Goal: Complete application form

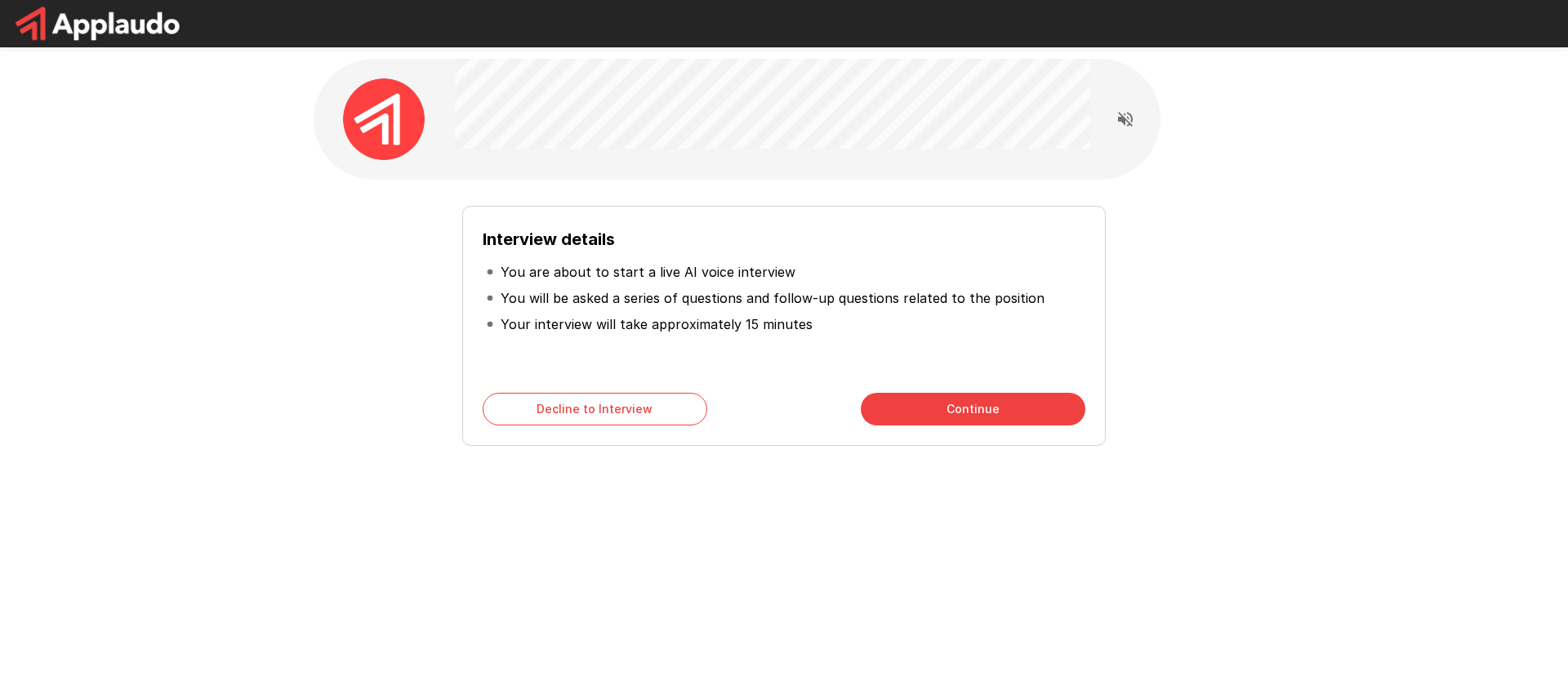
click at [969, 402] on button "Continue" at bounding box center [972, 409] width 225 height 33
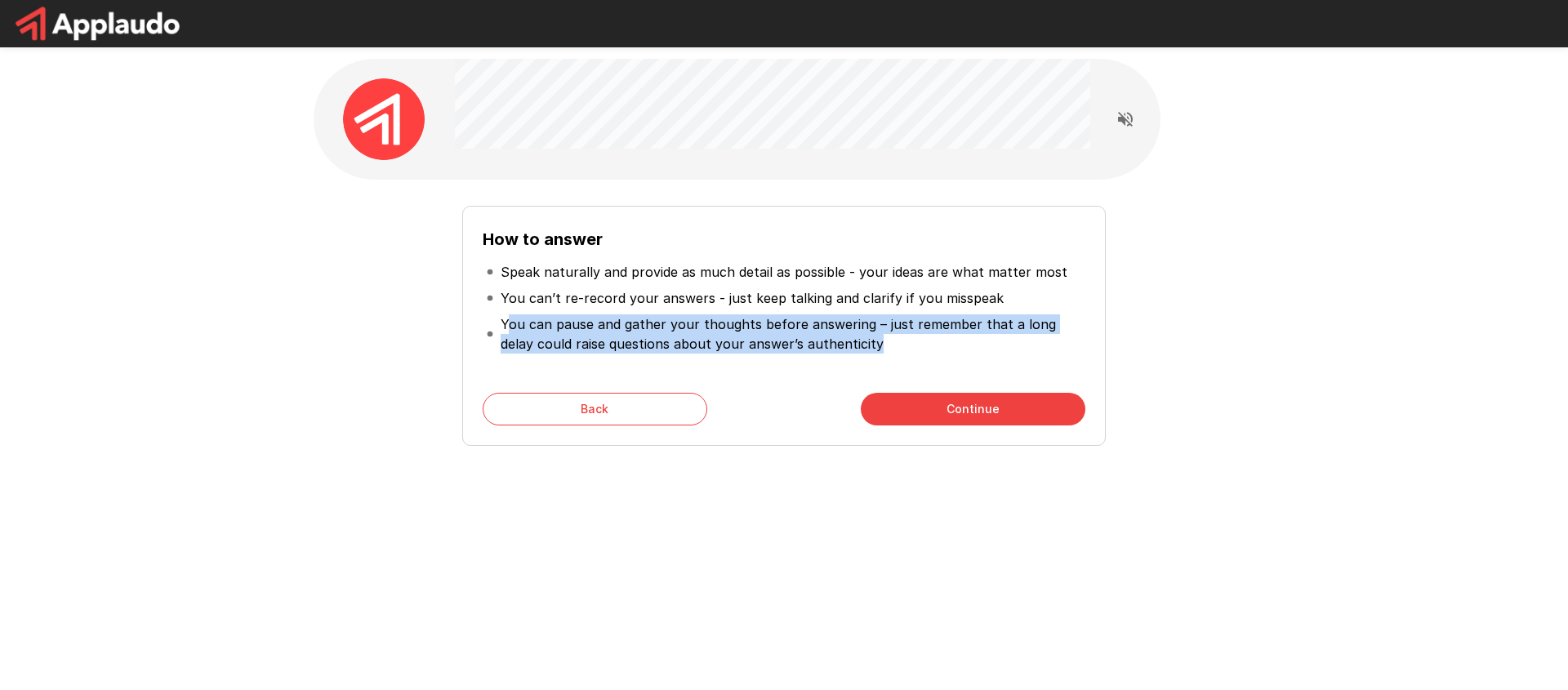
drag, startPoint x: 852, startPoint y: 345, endPoint x: 509, endPoint y: 316, distance: 344.2
click at [509, 316] on p "You can pause and gather your thoughts before answering – just remember that a …" at bounding box center [790, 334] width 581 height 39
click at [763, 326] on p "You can pause and gather your thoughts before answering – just remember that a …" at bounding box center [790, 334] width 581 height 39
drag, startPoint x: 763, startPoint y: 326, endPoint x: 877, endPoint y: 348, distance: 116.1
click at [877, 348] on p "You can pause and gather your thoughts before answering – just remember that a …" at bounding box center [790, 334] width 581 height 39
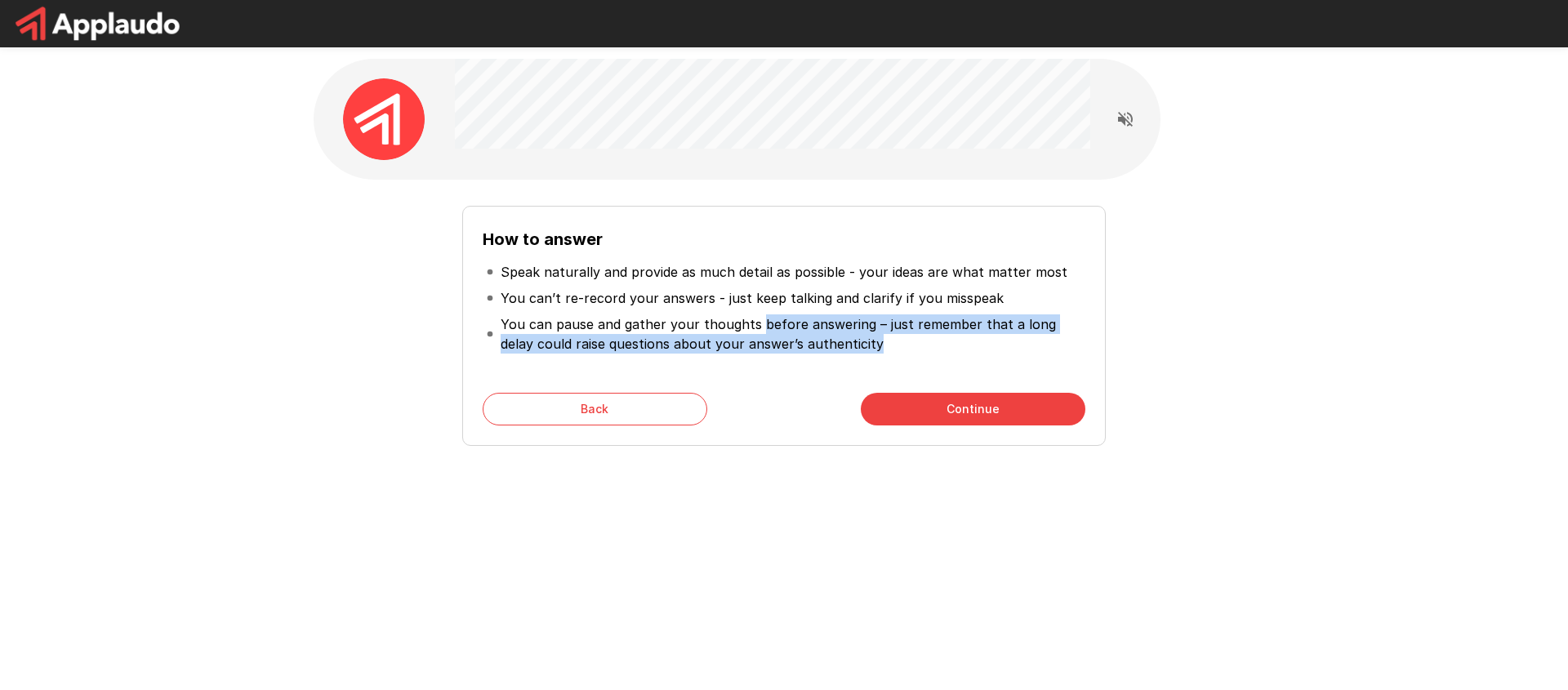
click at [877, 348] on p "You can pause and gather your thoughts before answering – just remember that a …" at bounding box center [790, 334] width 581 height 39
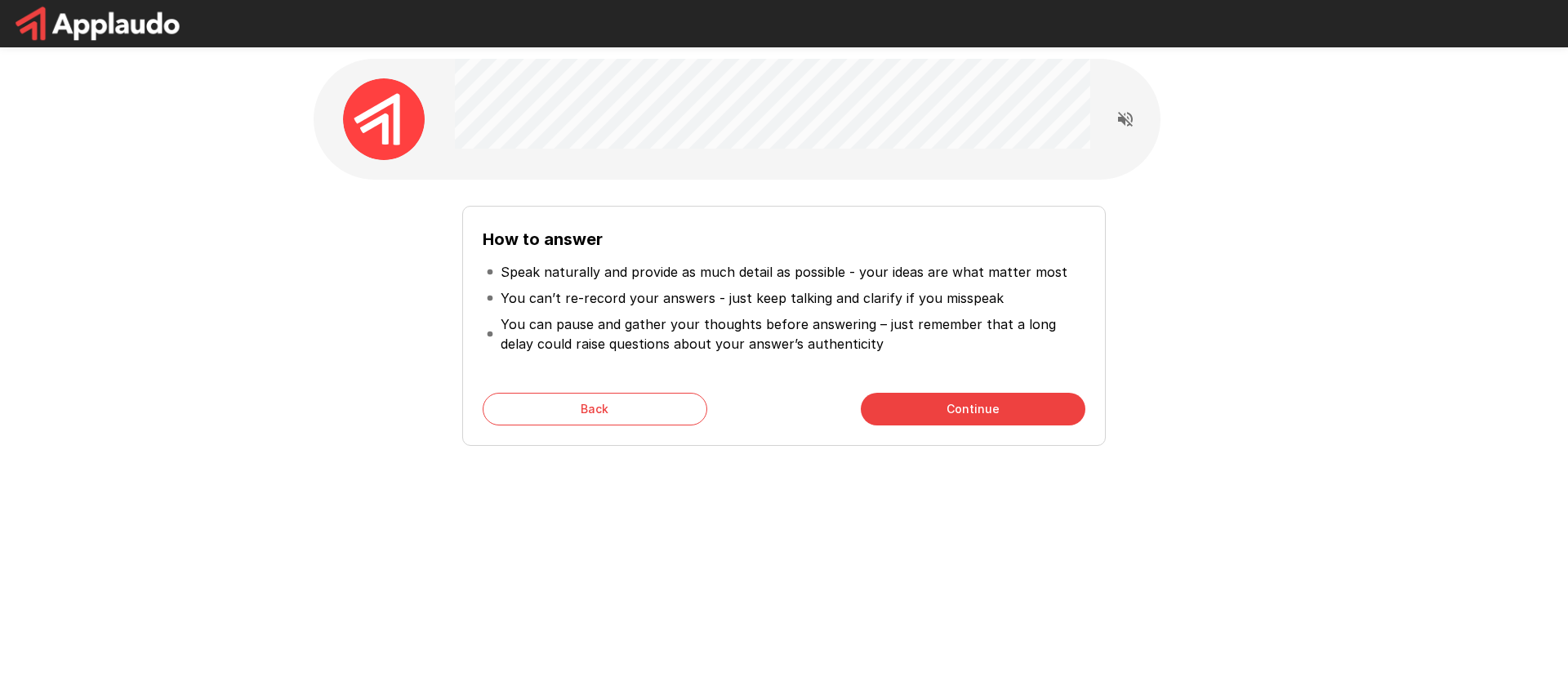
click at [950, 400] on button "Continue" at bounding box center [972, 409] width 225 height 33
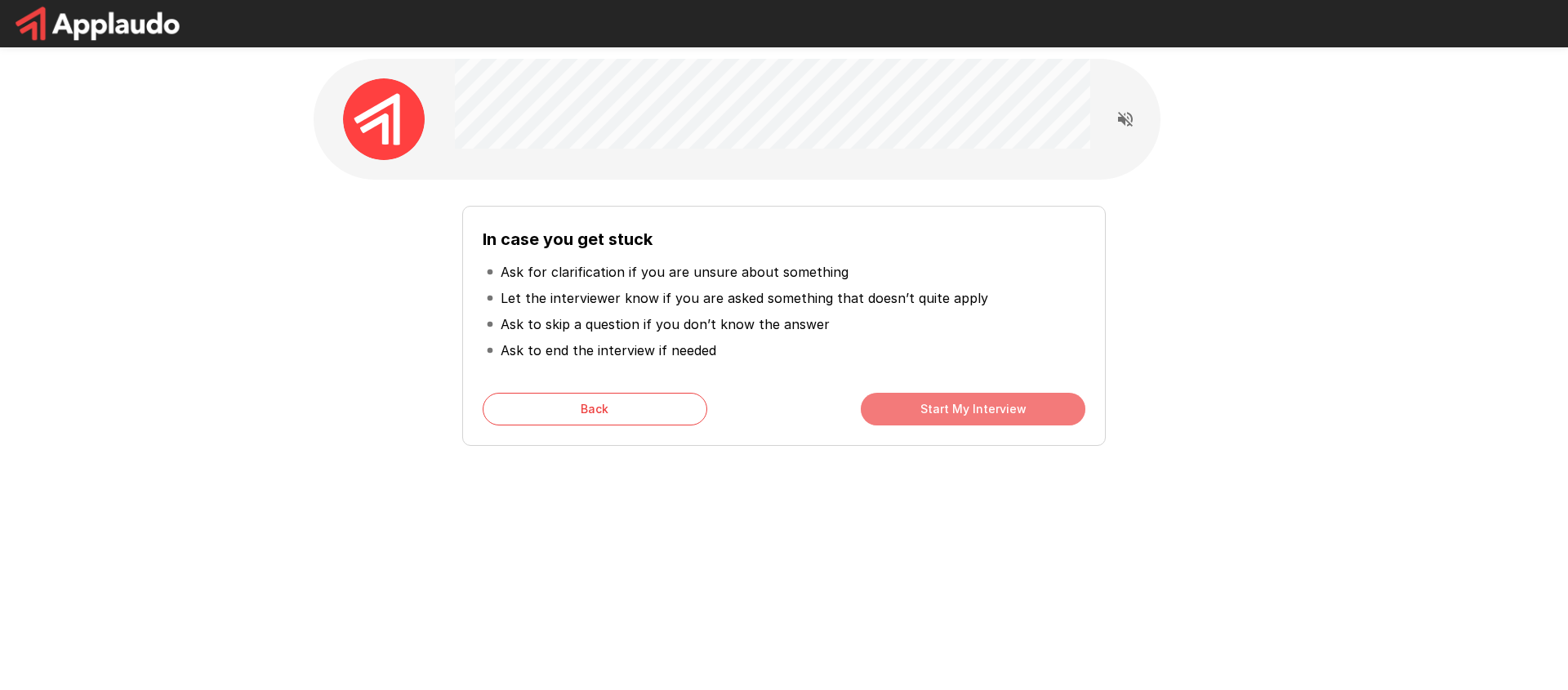
click at [950, 400] on button "Start My Interview" at bounding box center [972, 409] width 225 height 33
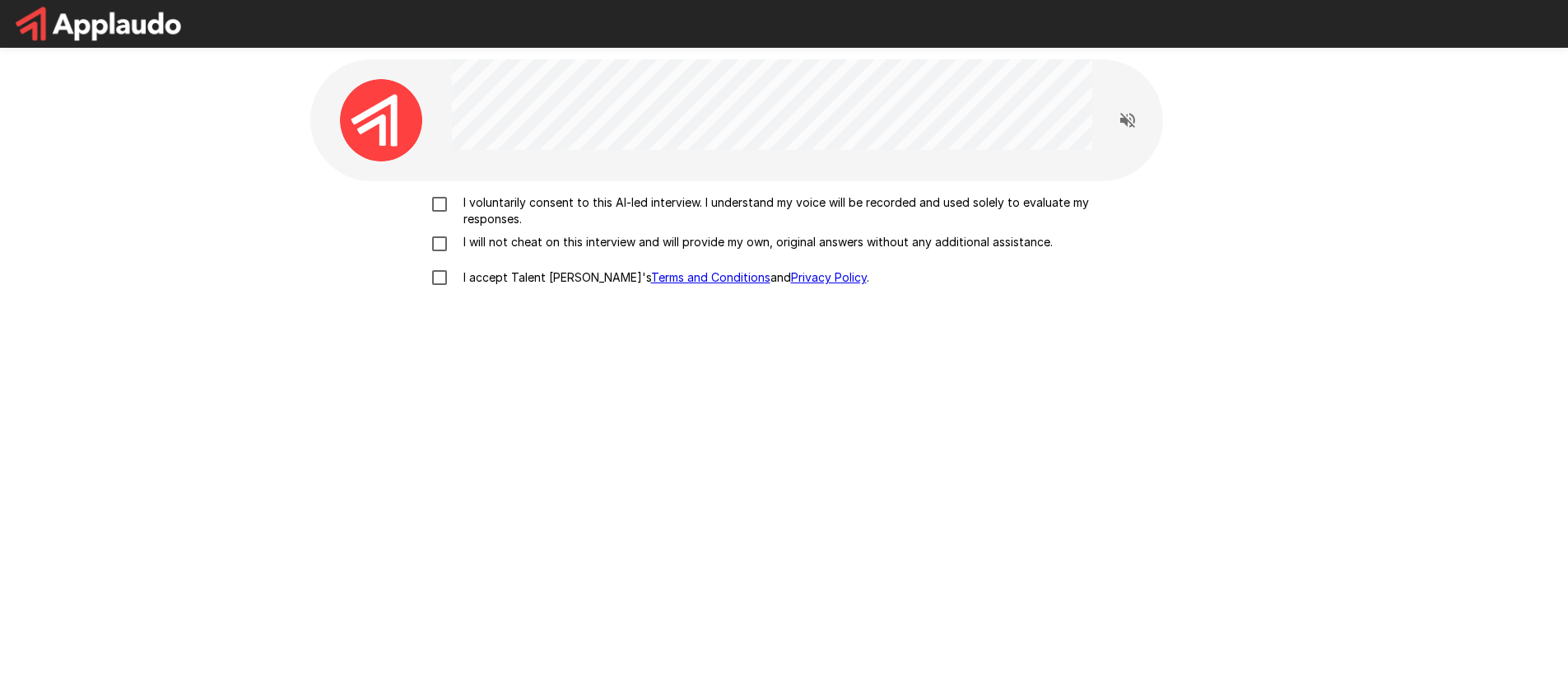
click at [508, 215] on p "I voluntarily consent to this AI-led interview. I understand my voice will be r…" at bounding box center [802, 211] width 690 height 33
click at [506, 238] on p "I will not cheat on this interview and will provide my own, original answers wi…" at bounding box center [755, 241] width 596 height 17
click at [481, 279] on p "I accept Talent Llama's Terms and Conditions and Privacy Policy ." at bounding box center [663, 277] width 412 height 17
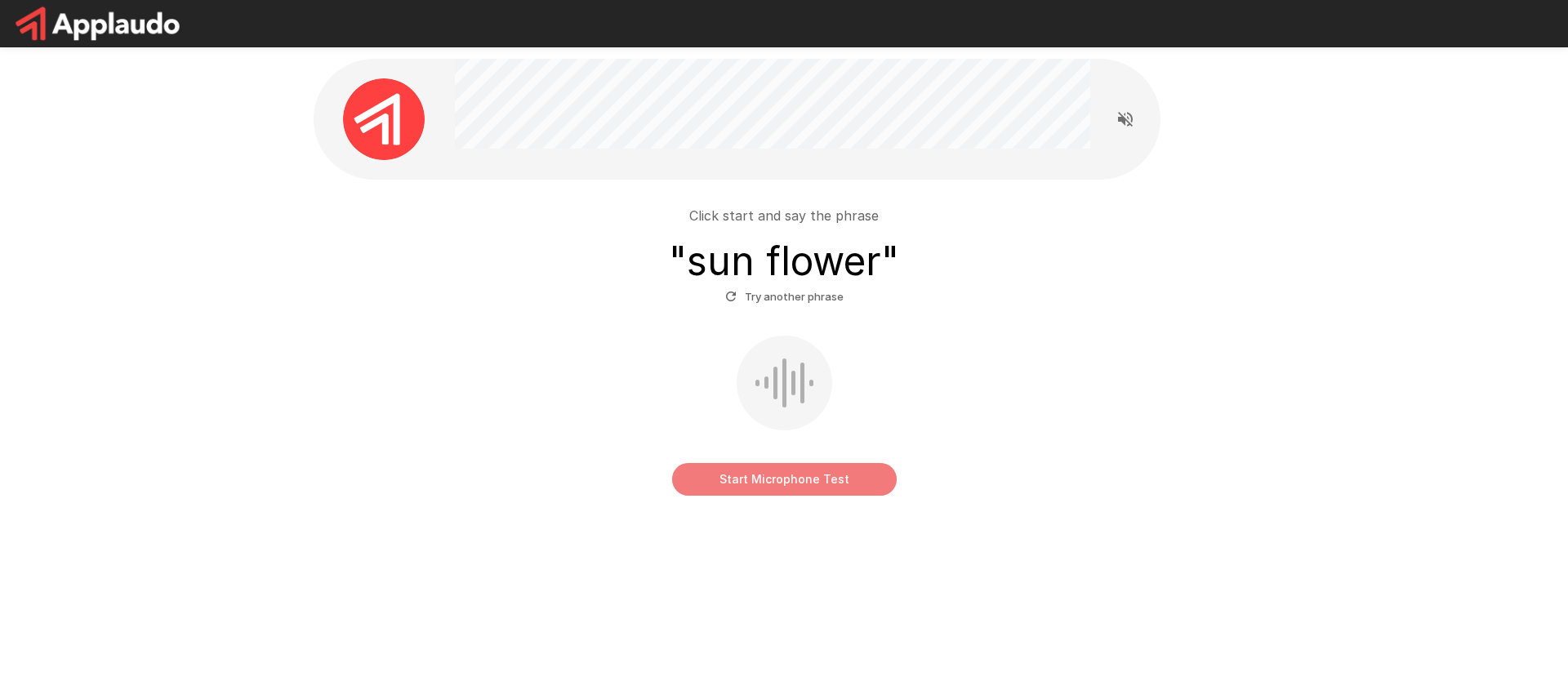
click at [813, 476] on button "Start Microphone Test" at bounding box center [784, 480] width 225 height 33
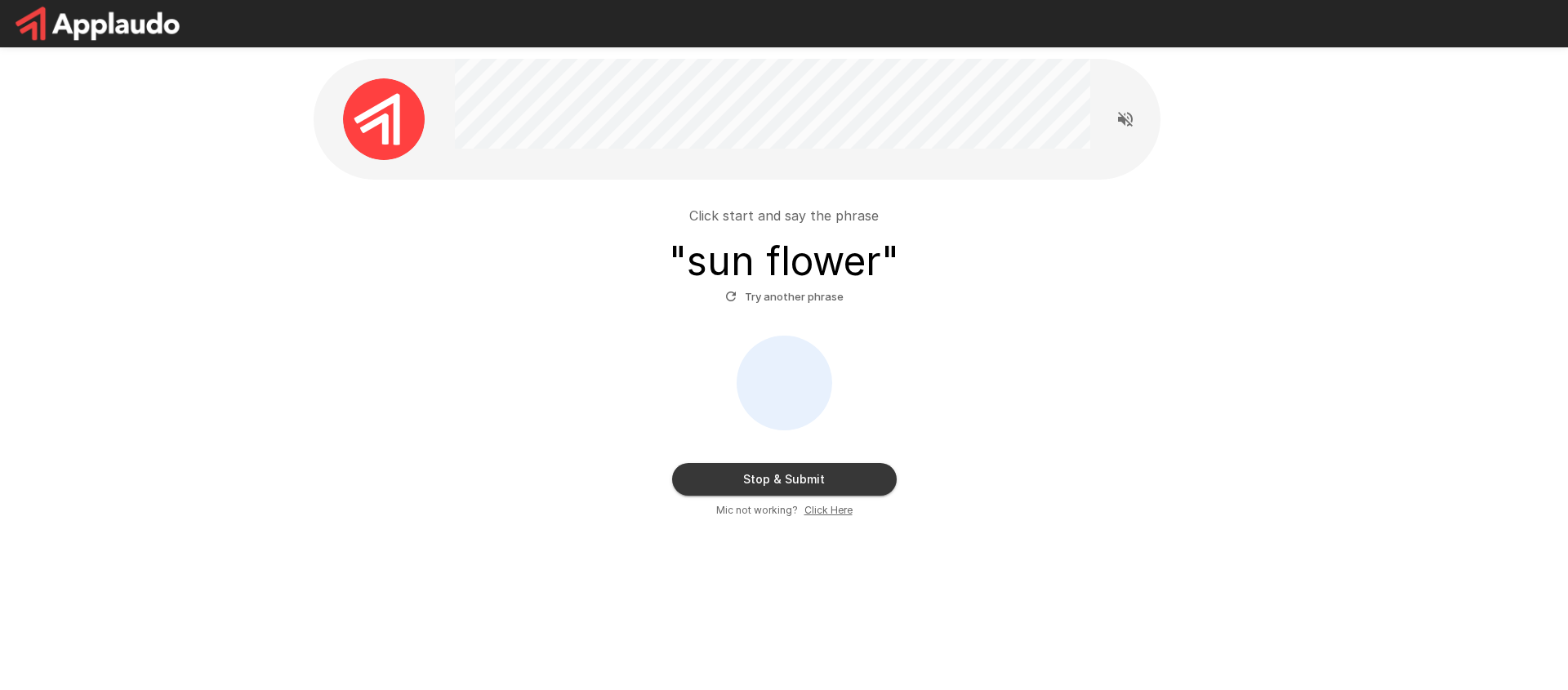
click at [803, 472] on button "Stop & Submit" at bounding box center [784, 480] width 225 height 33
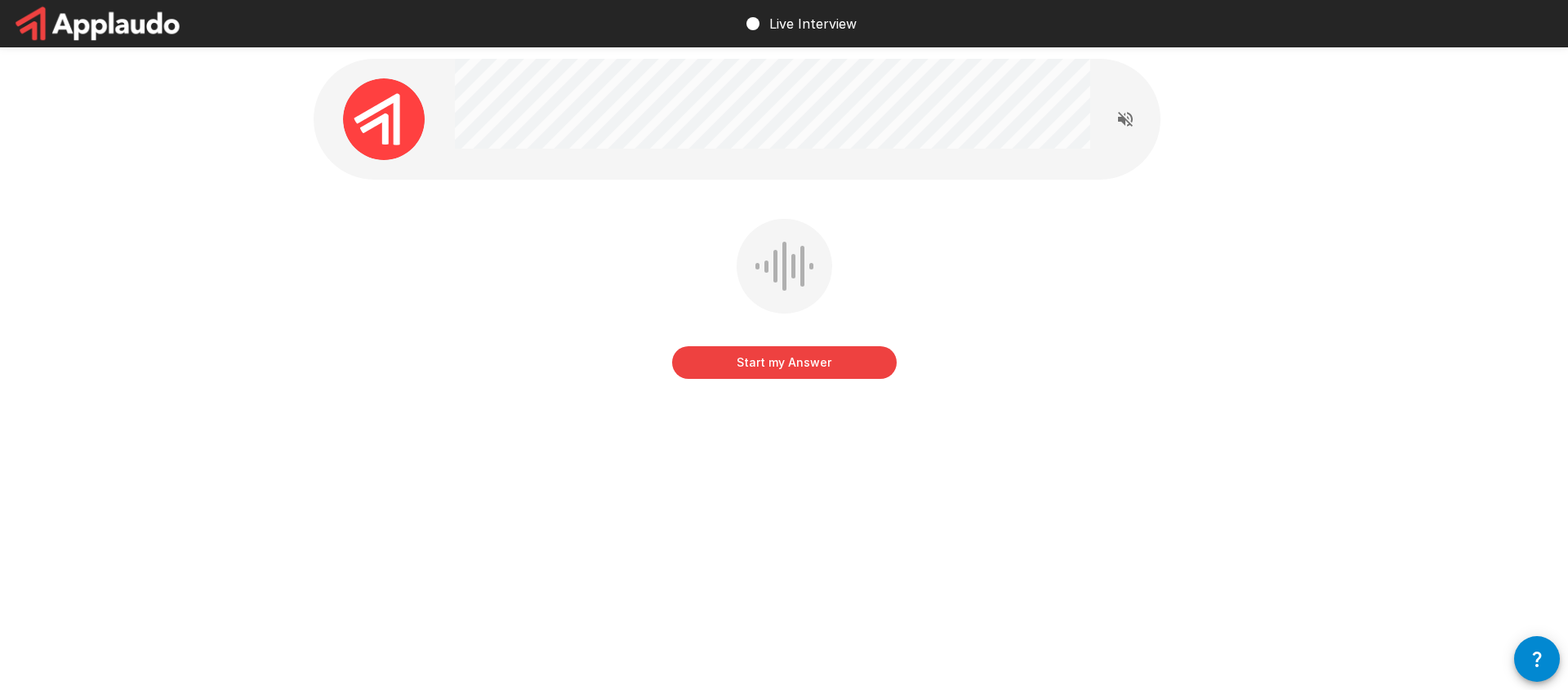
click at [836, 365] on button "Start my Answer" at bounding box center [784, 363] width 225 height 33
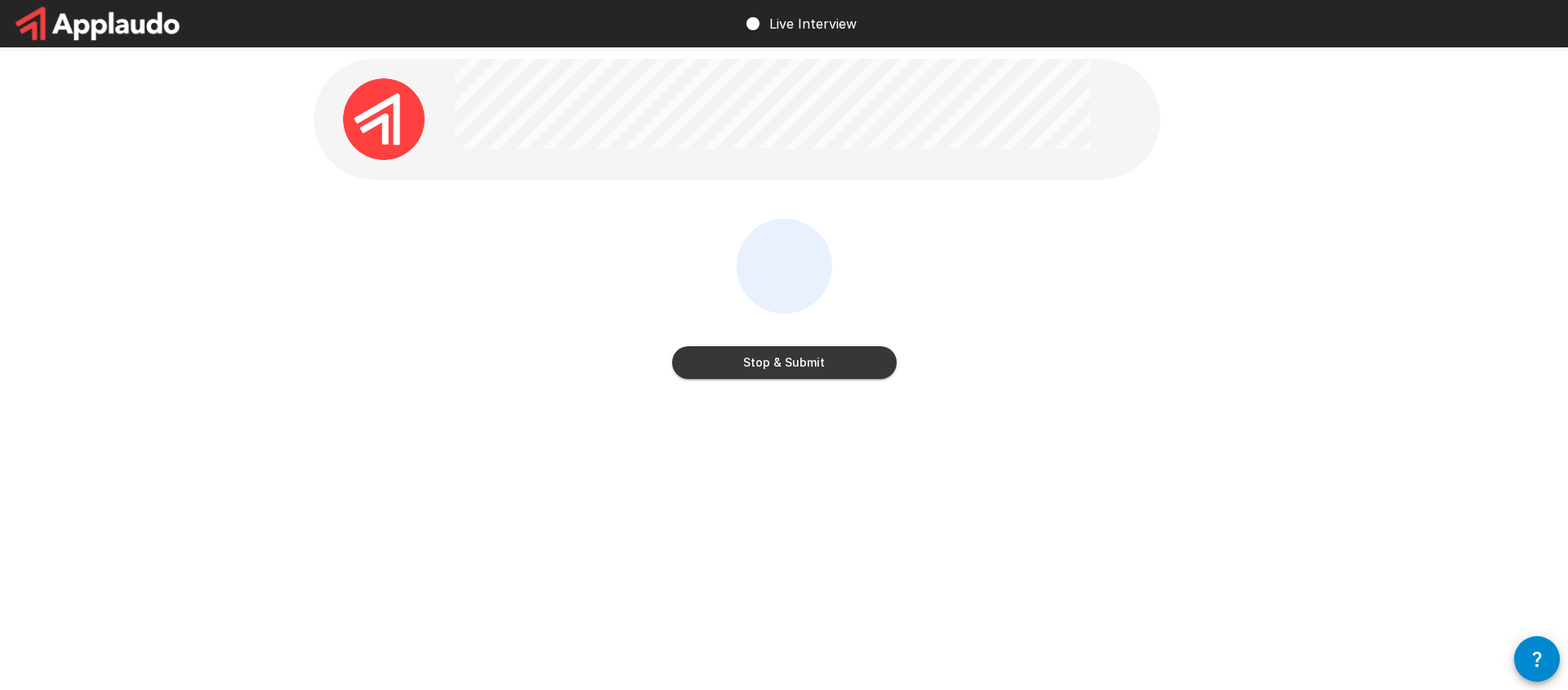
click at [836, 365] on button "Stop & Submit" at bounding box center [784, 363] width 225 height 33
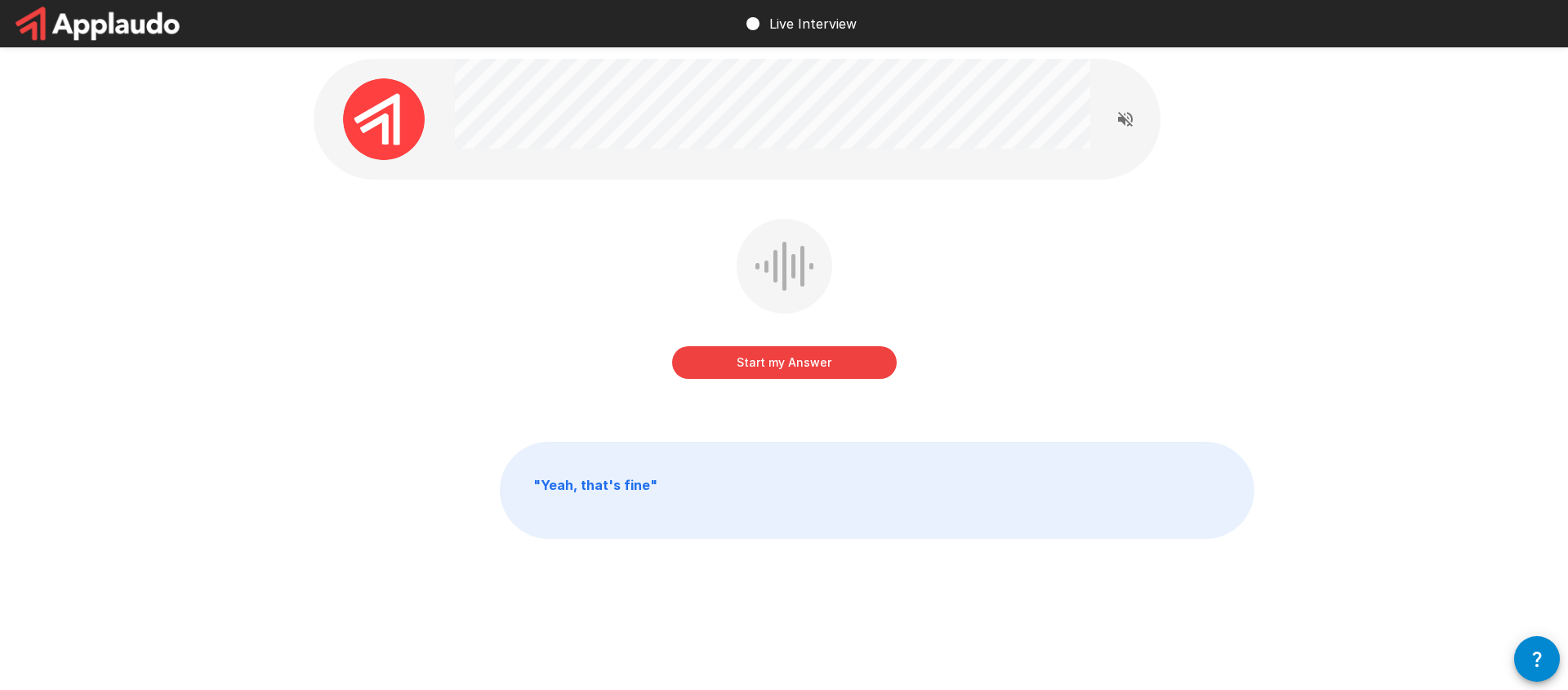
click at [816, 365] on button "Start my Answer" at bounding box center [784, 363] width 225 height 33
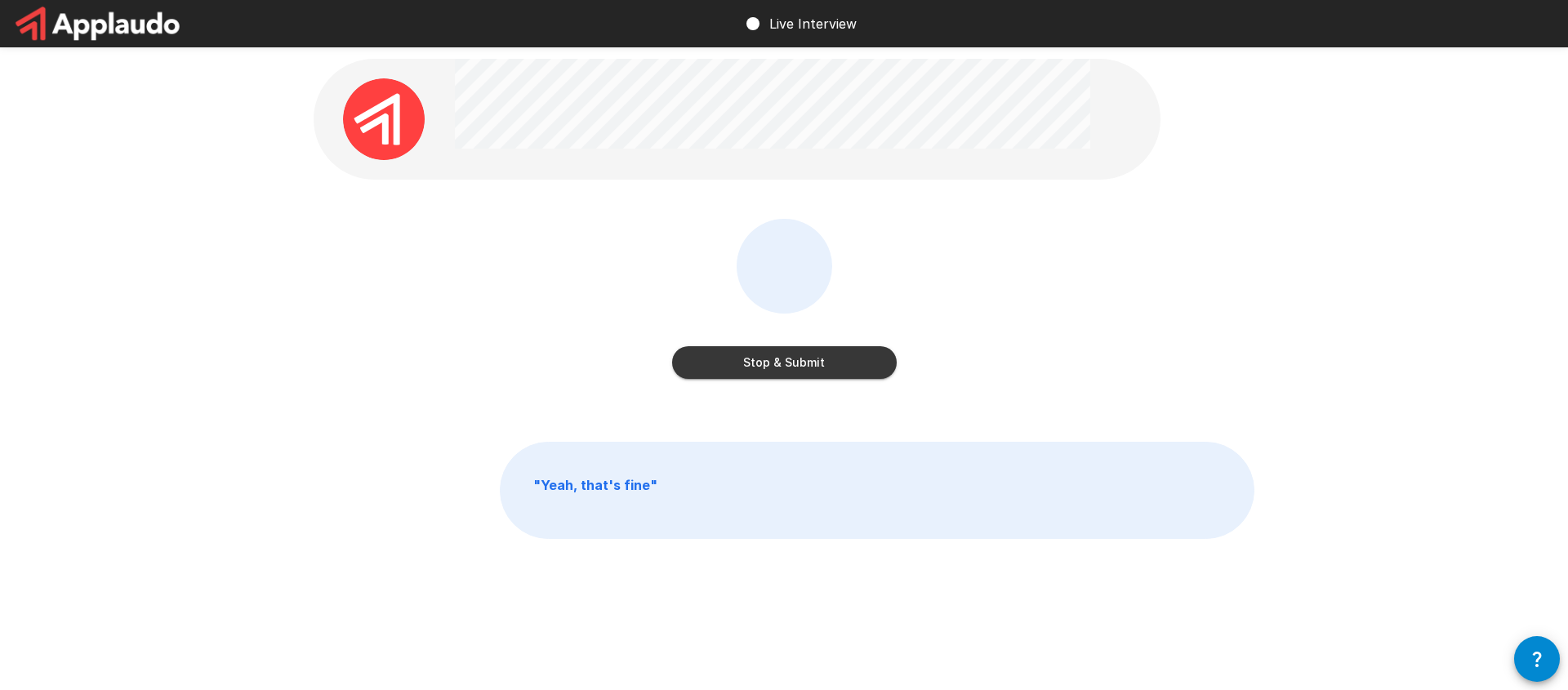
click at [816, 365] on button "Stop & Submit" at bounding box center [784, 363] width 225 height 33
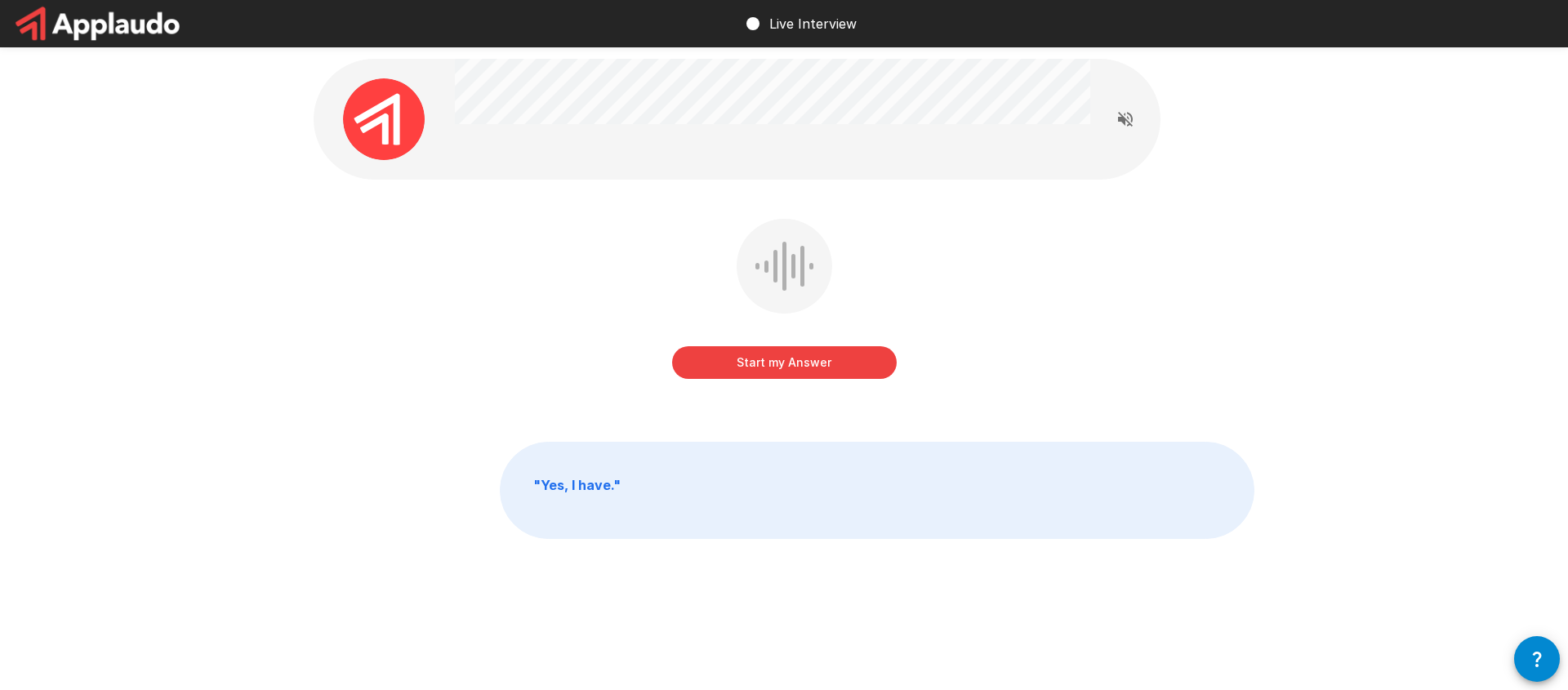
click at [791, 363] on button "Start my Answer" at bounding box center [784, 363] width 225 height 33
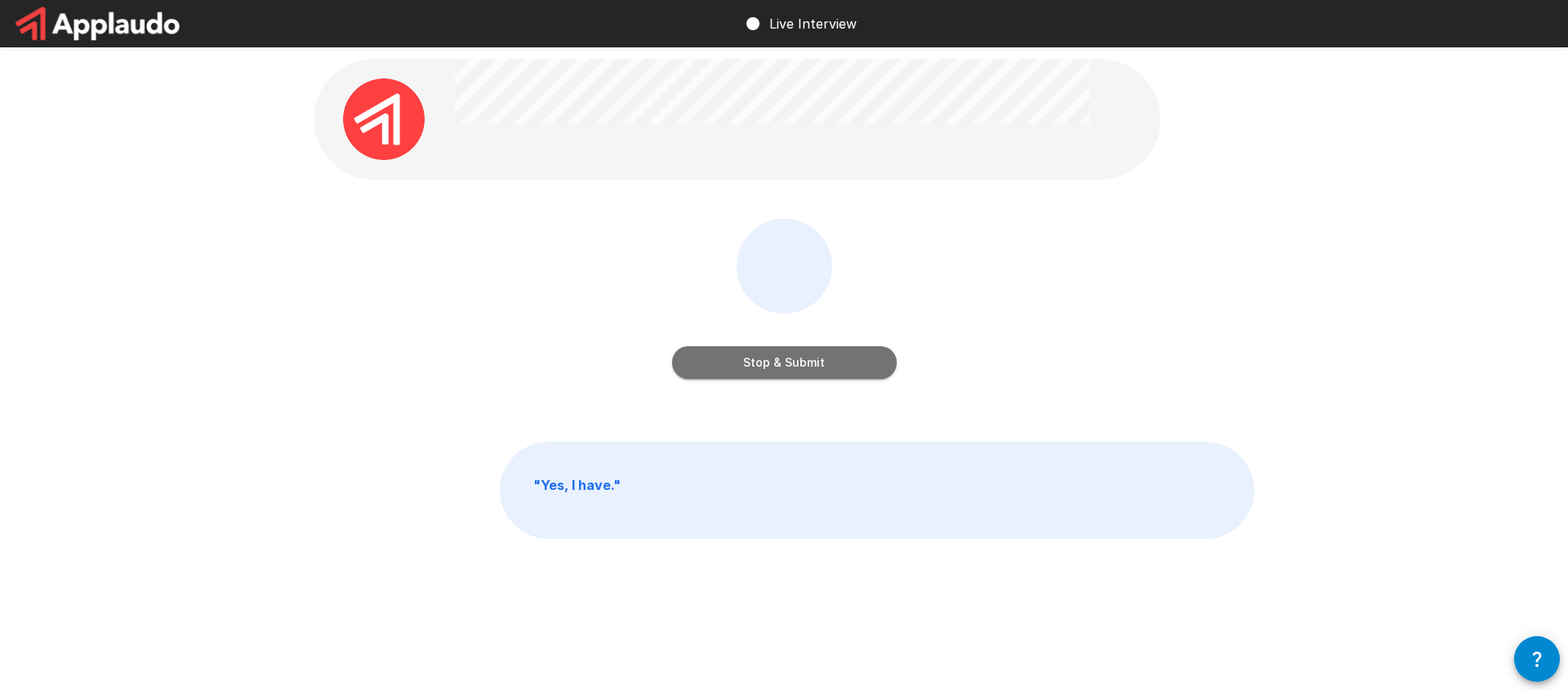
click at [793, 361] on button "Stop & Submit" at bounding box center [784, 363] width 225 height 33
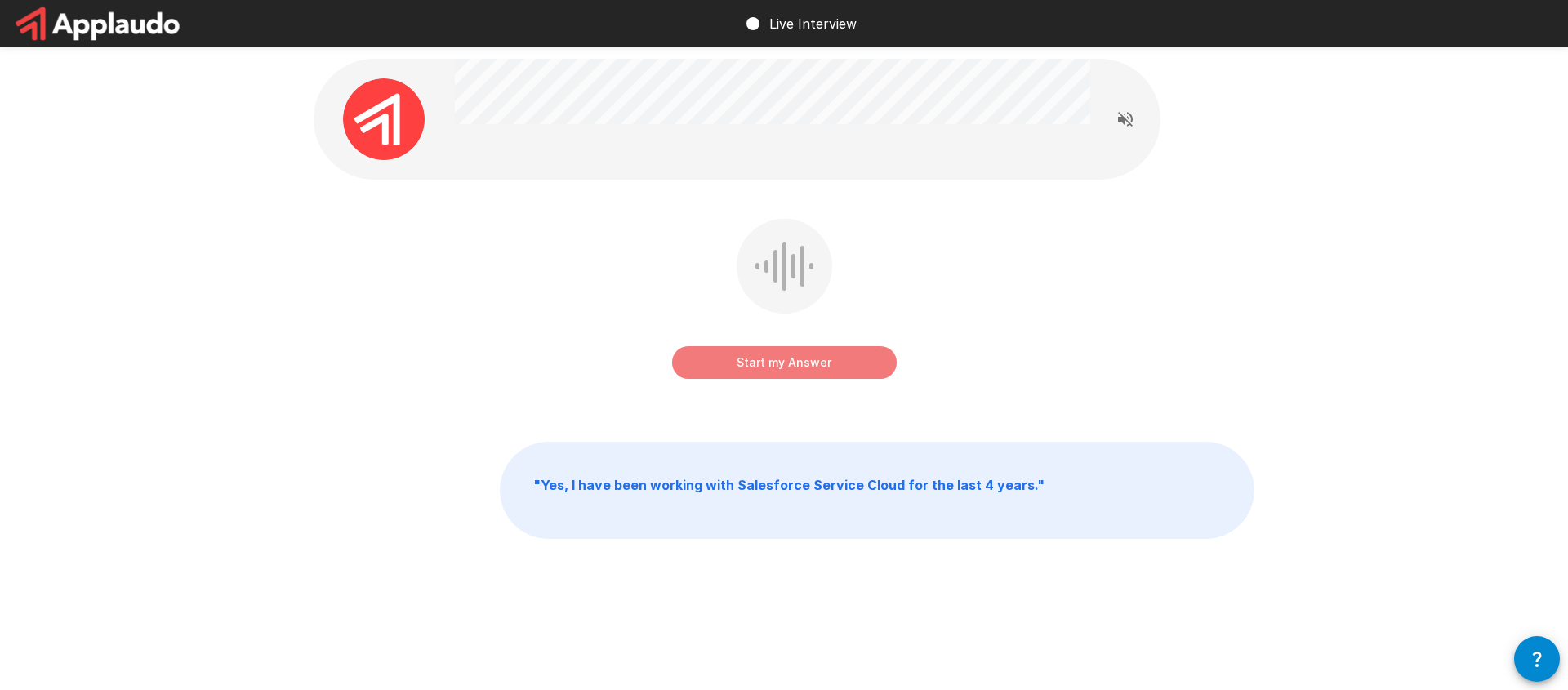
click at [851, 353] on button "Start my Answer" at bounding box center [784, 363] width 225 height 33
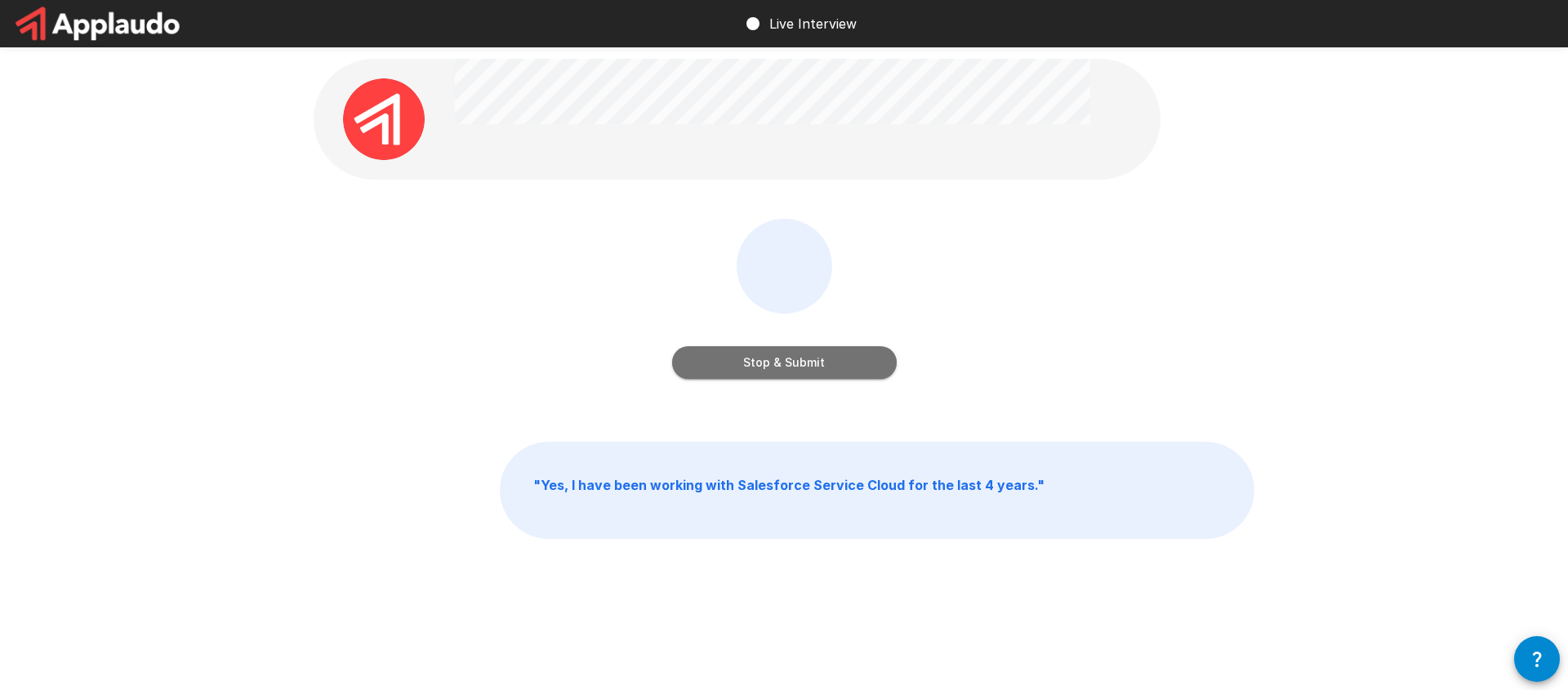
click at [806, 356] on button "Stop & Submit" at bounding box center [784, 363] width 225 height 33
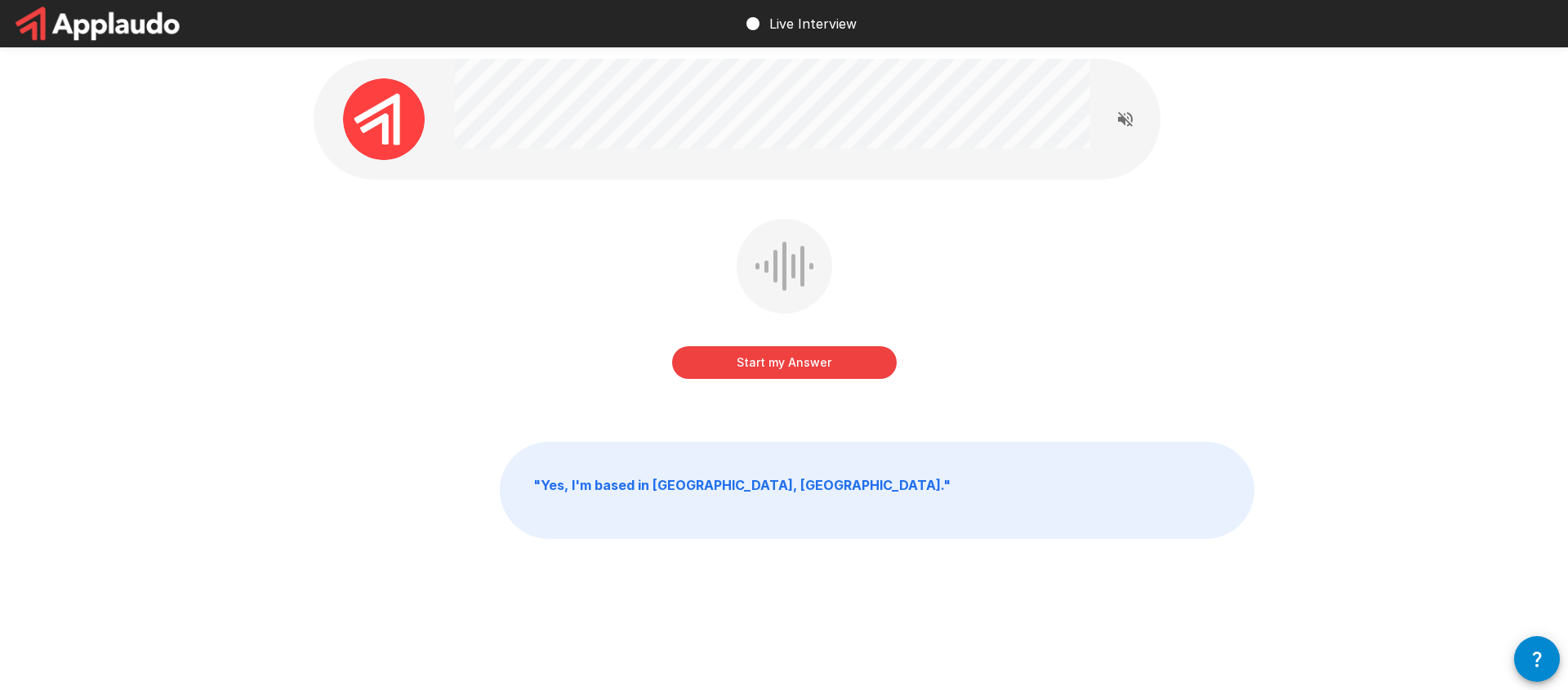
click at [853, 368] on button "Start my Answer" at bounding box center [784, 363] width 225 height 33
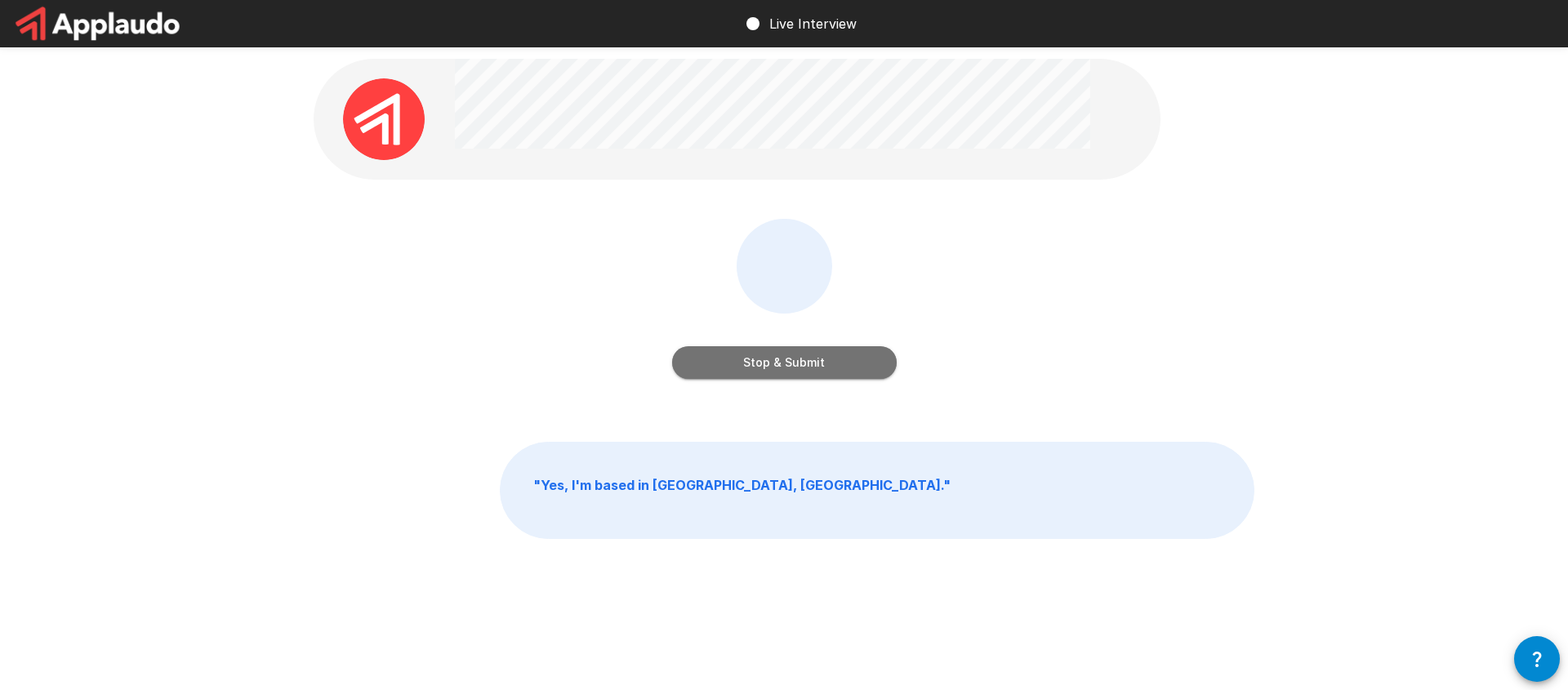
click at [853, 368] on button "Stop & Submit" at bounding box center [784, 363] width 225 height 33
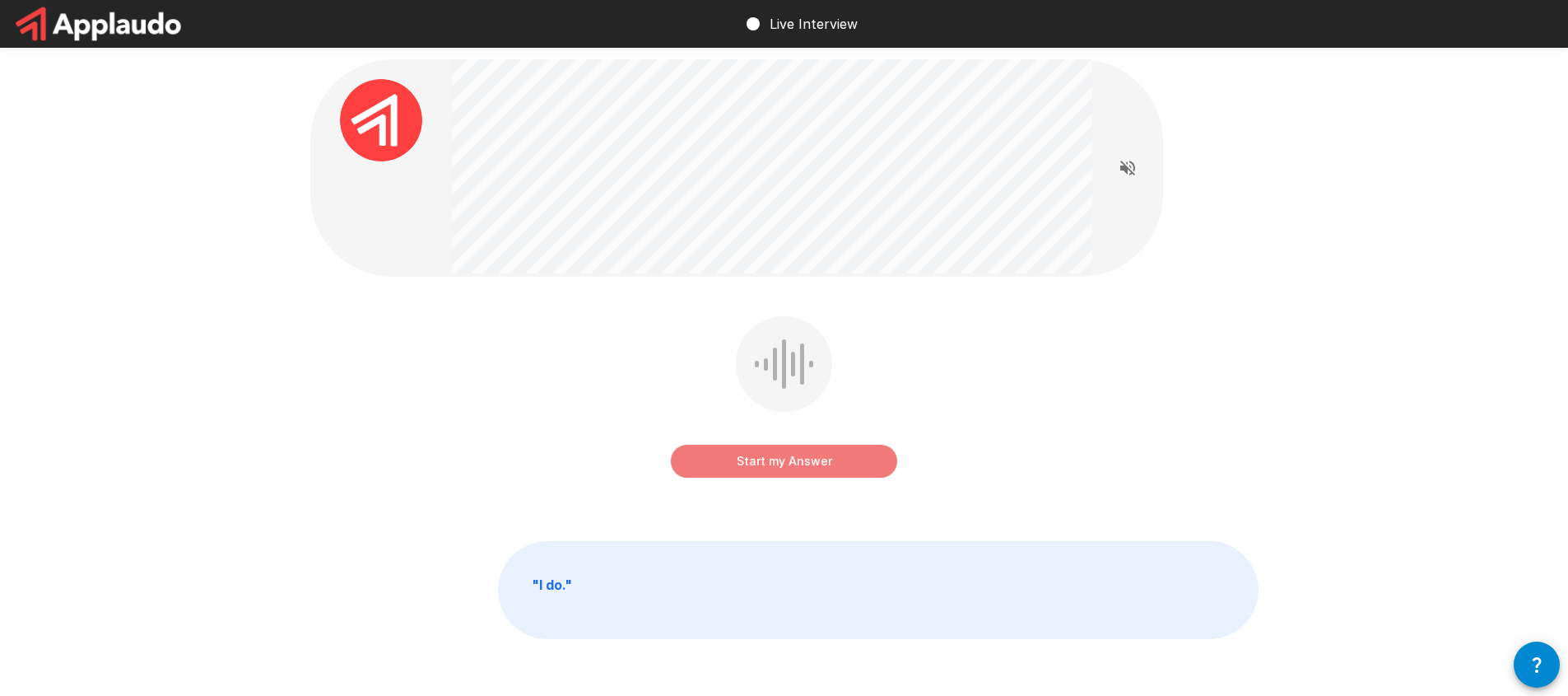
click at [819, 457] on button "Start my Answer" at bounding box center [784, 461] width 227 height 33
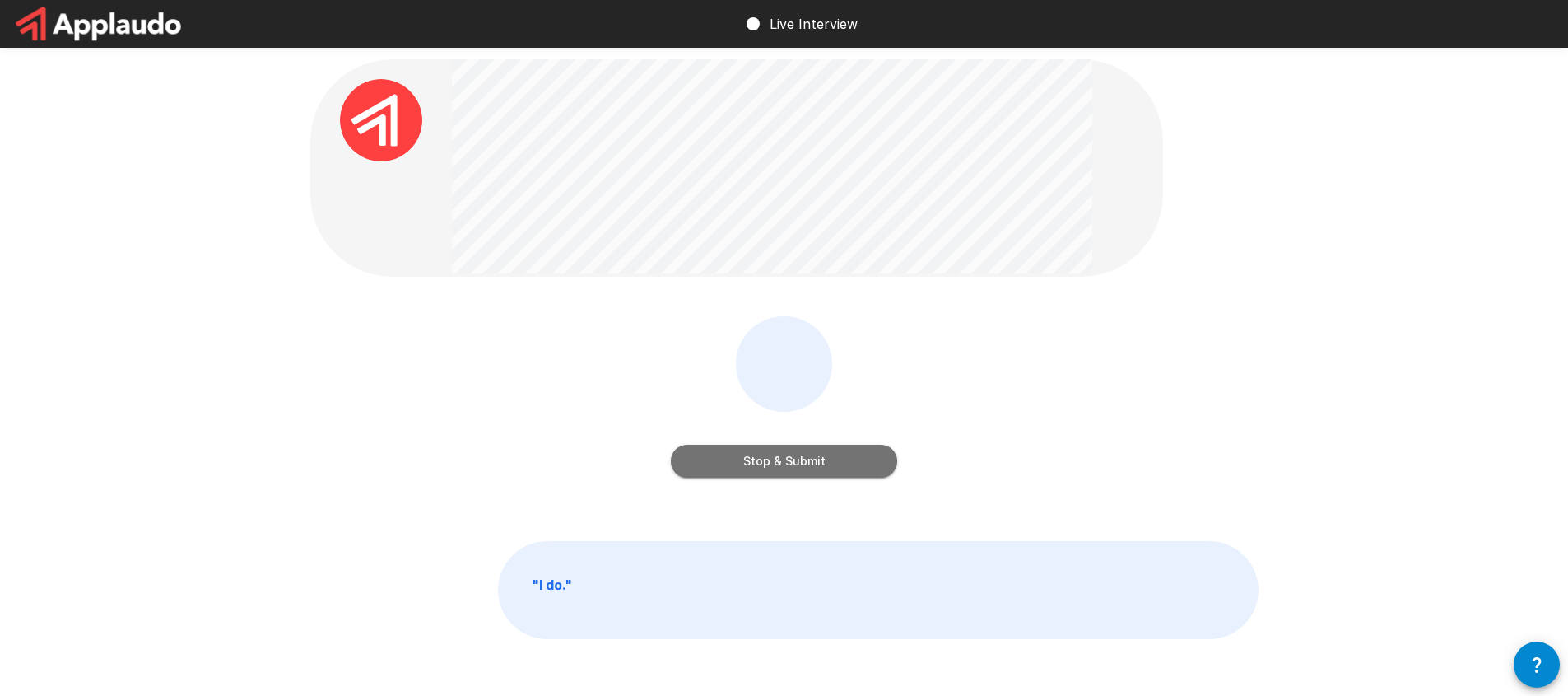
click at [760, 462] on button "Stop & Submit" at bounding box center [784, 461] width 227 height 33
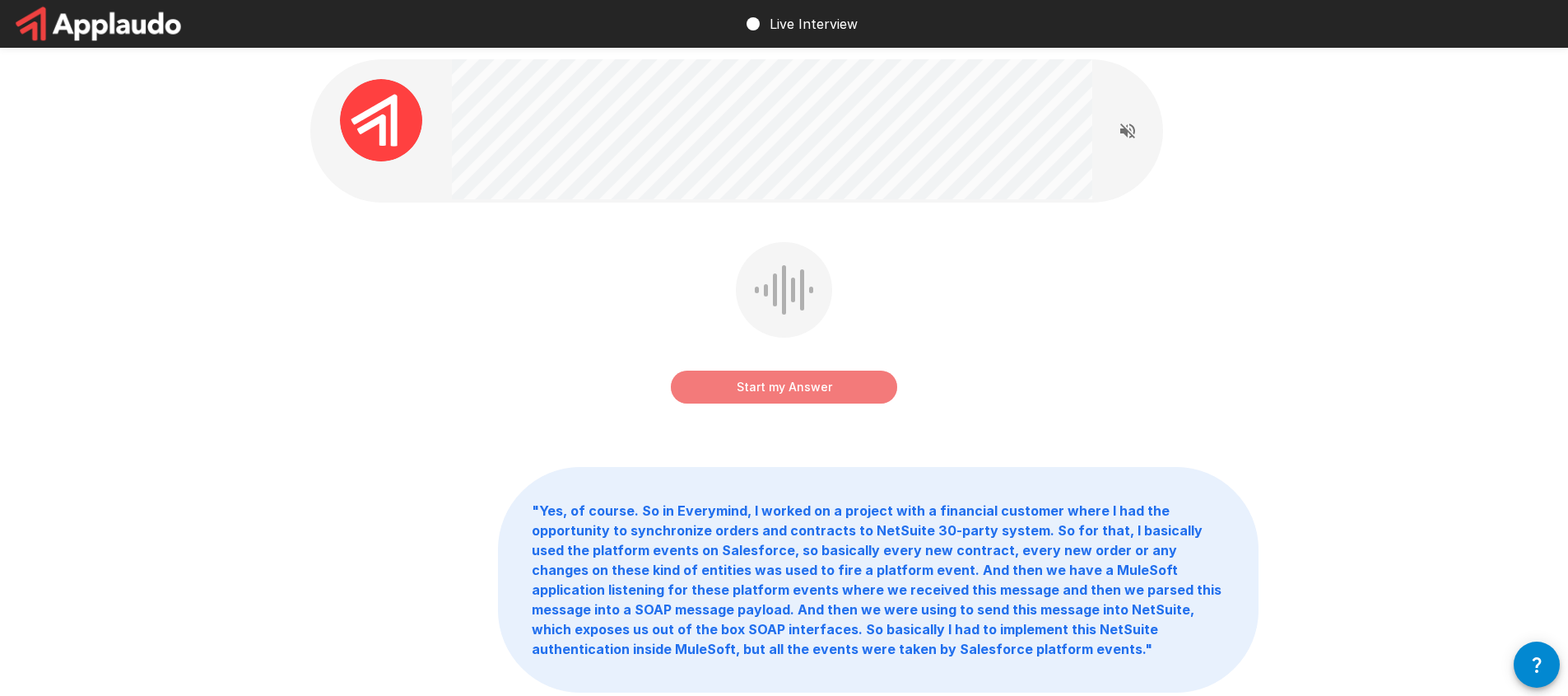
click at [833, 391] on button "Start my Answer" at bounding box center [784, 387] width 227 height 33
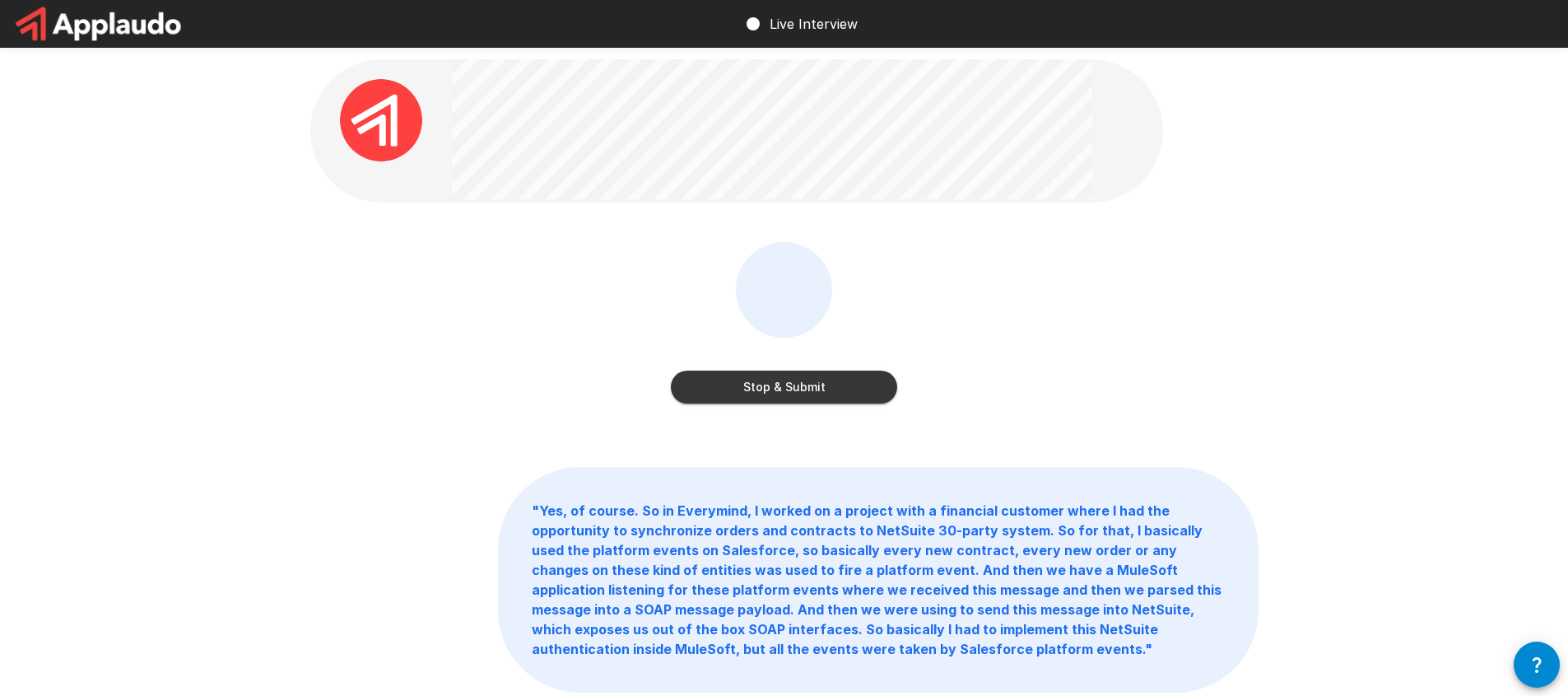
click at [830, 394] on button "Stop & Submit" at bounding box center [784, 387] width 227 height 33
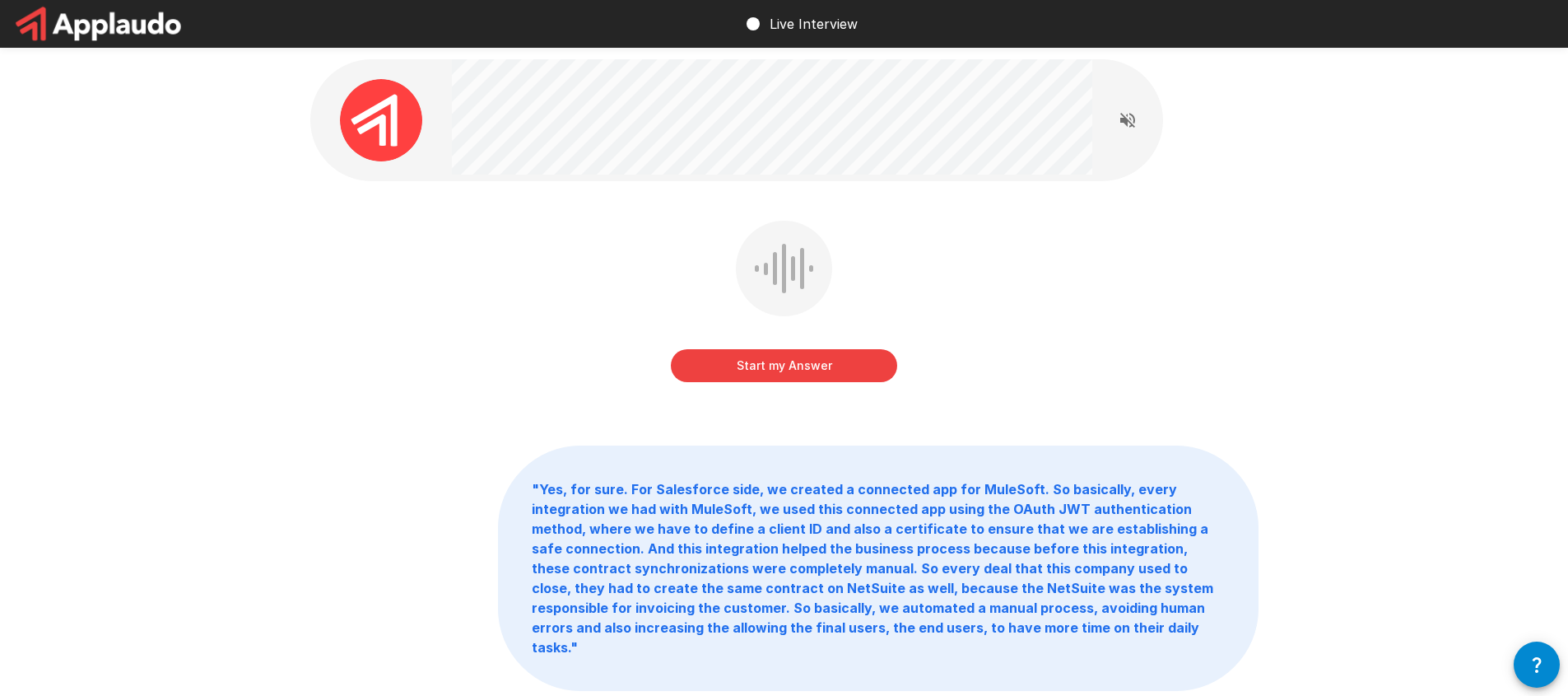
click at [862, 365] on button "Start my Answer" at bounding box center [784, 366] width 227 height 33
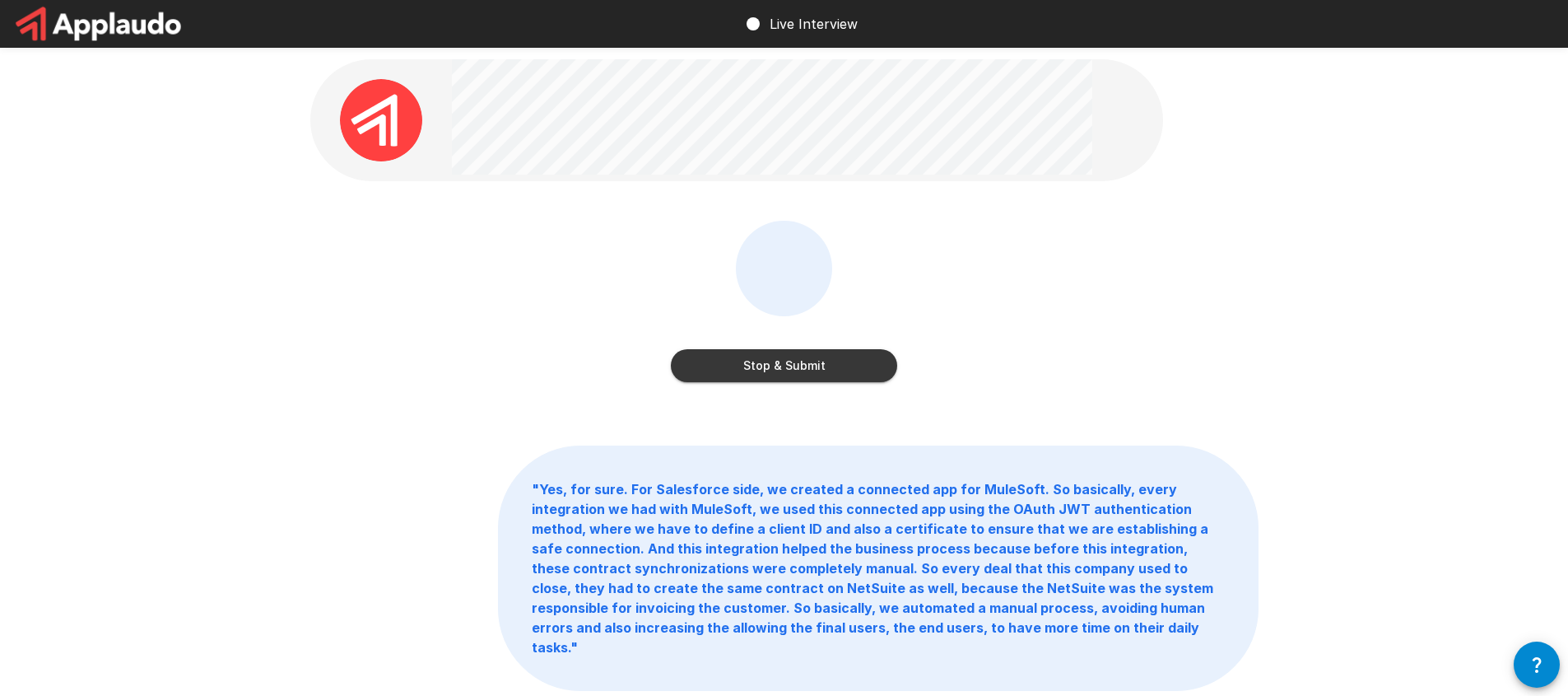
click at [794, 366] on button "Stop & Submit" at bounding box center [784, 366] width 227 height 33
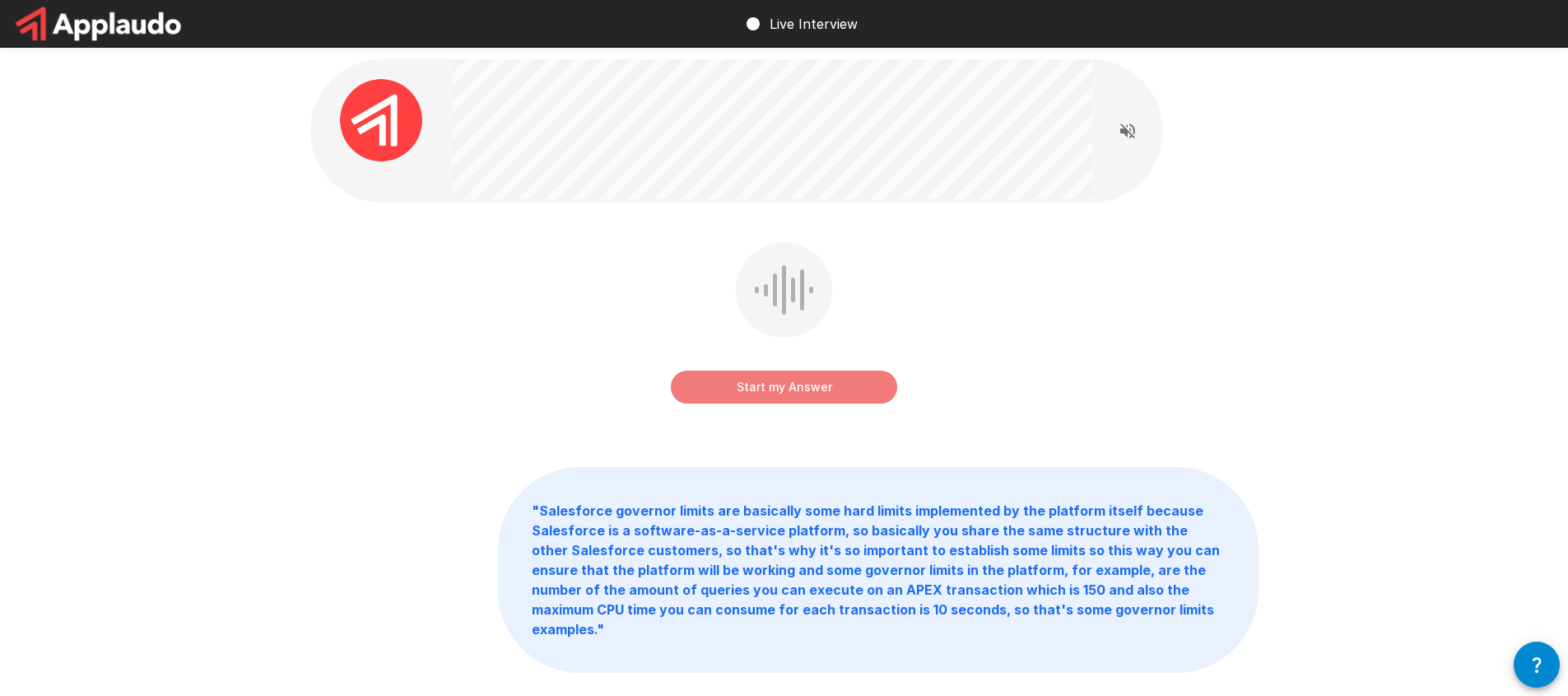
click at [837, 381] on button "Start my Answer" at bounding box center [784, 387] width 227 height 33
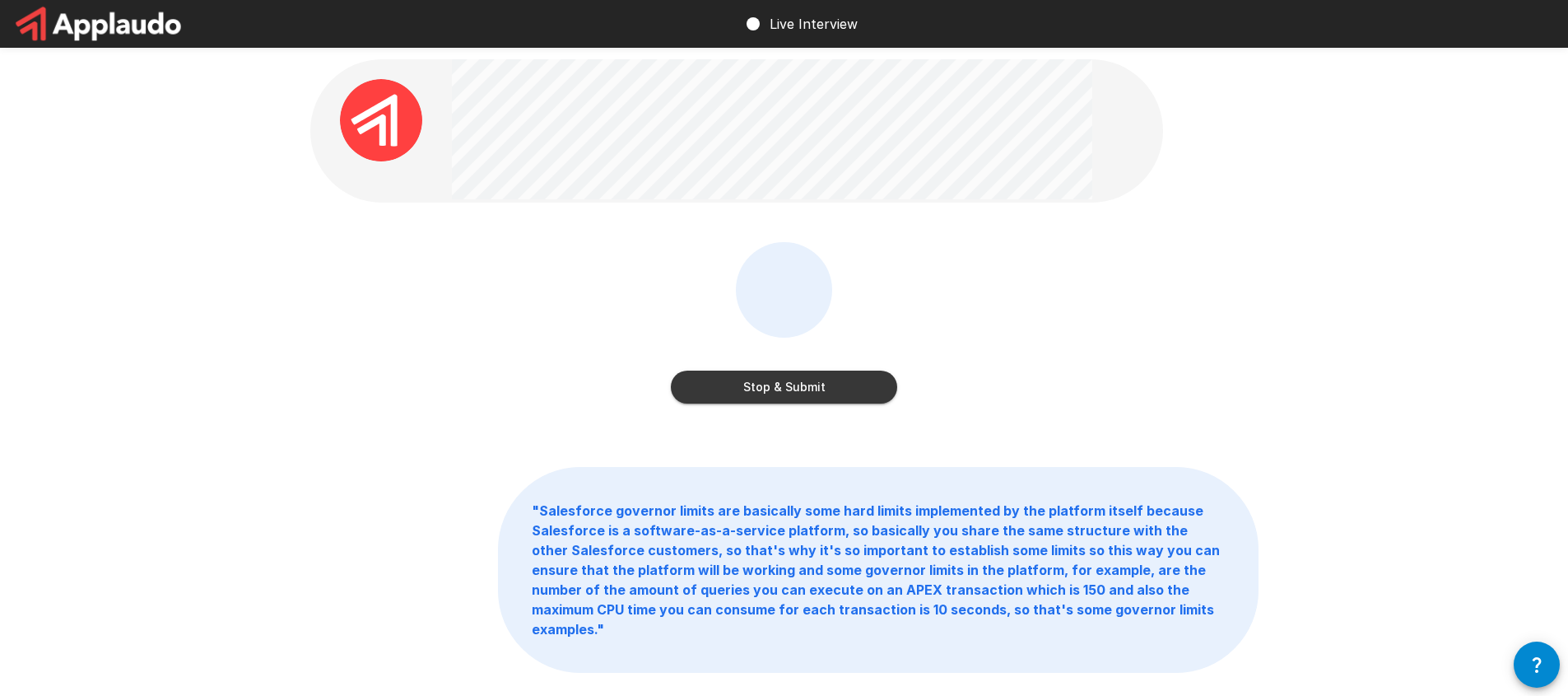
drag, startPoint x: 835, startPoint y: 374, endPoint x: 845, endPoint y: 368, distance: 11.7
click at [835, 374] on button "Stop & Submit" at bounding box center [784, 387] width 227 height 33
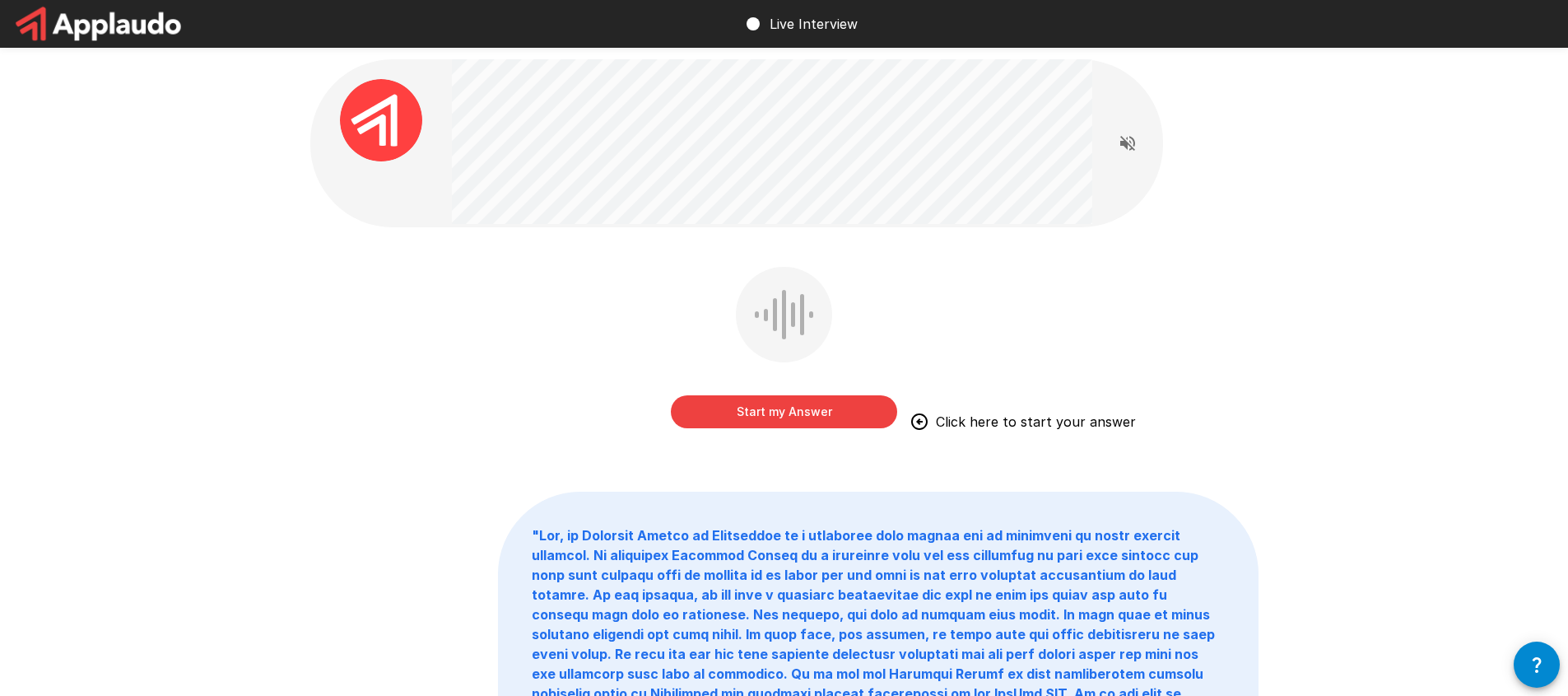
click at [795, 404] on button "Start my Answer" at bounding box center [784, 412] width 227 height 33
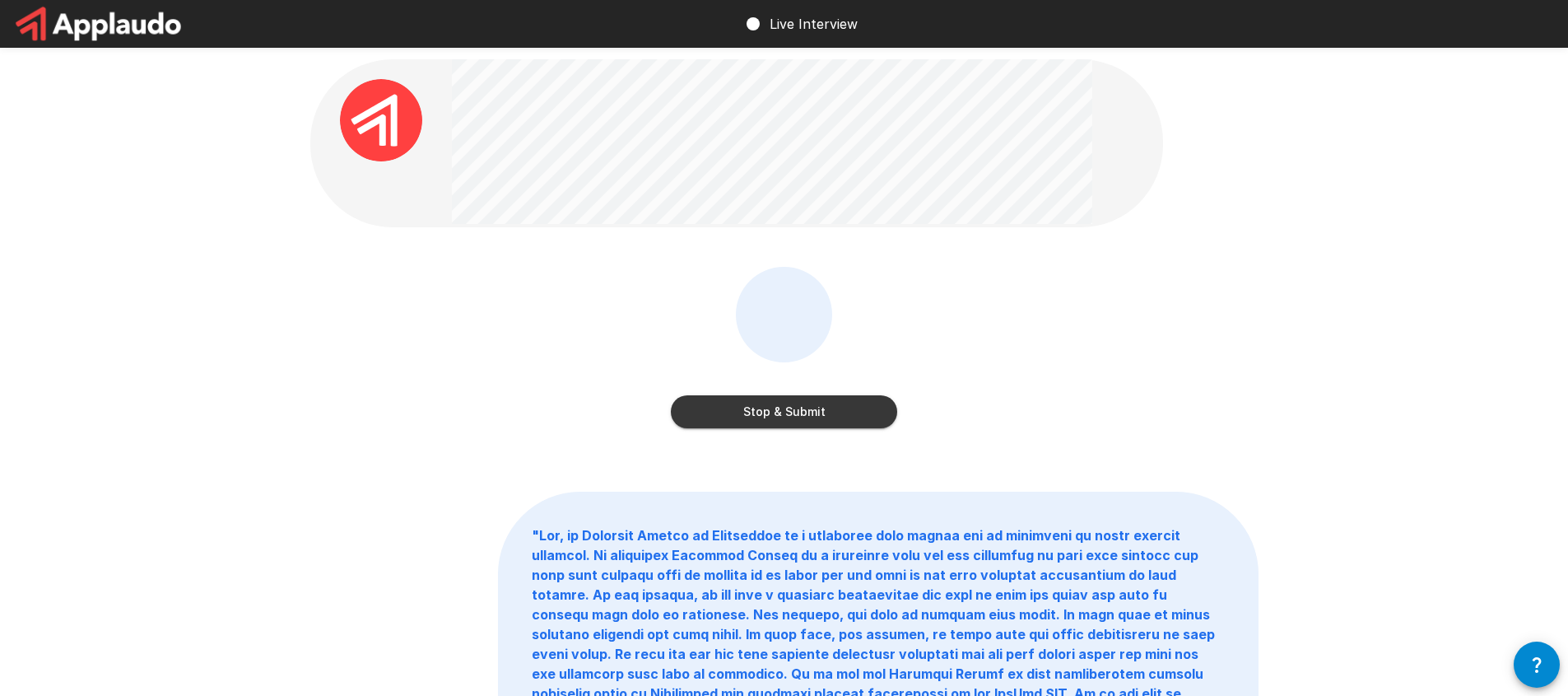
click at [840, 421] on button "Stop & Submit" at bounding box center [784, 412] width 227 height 33
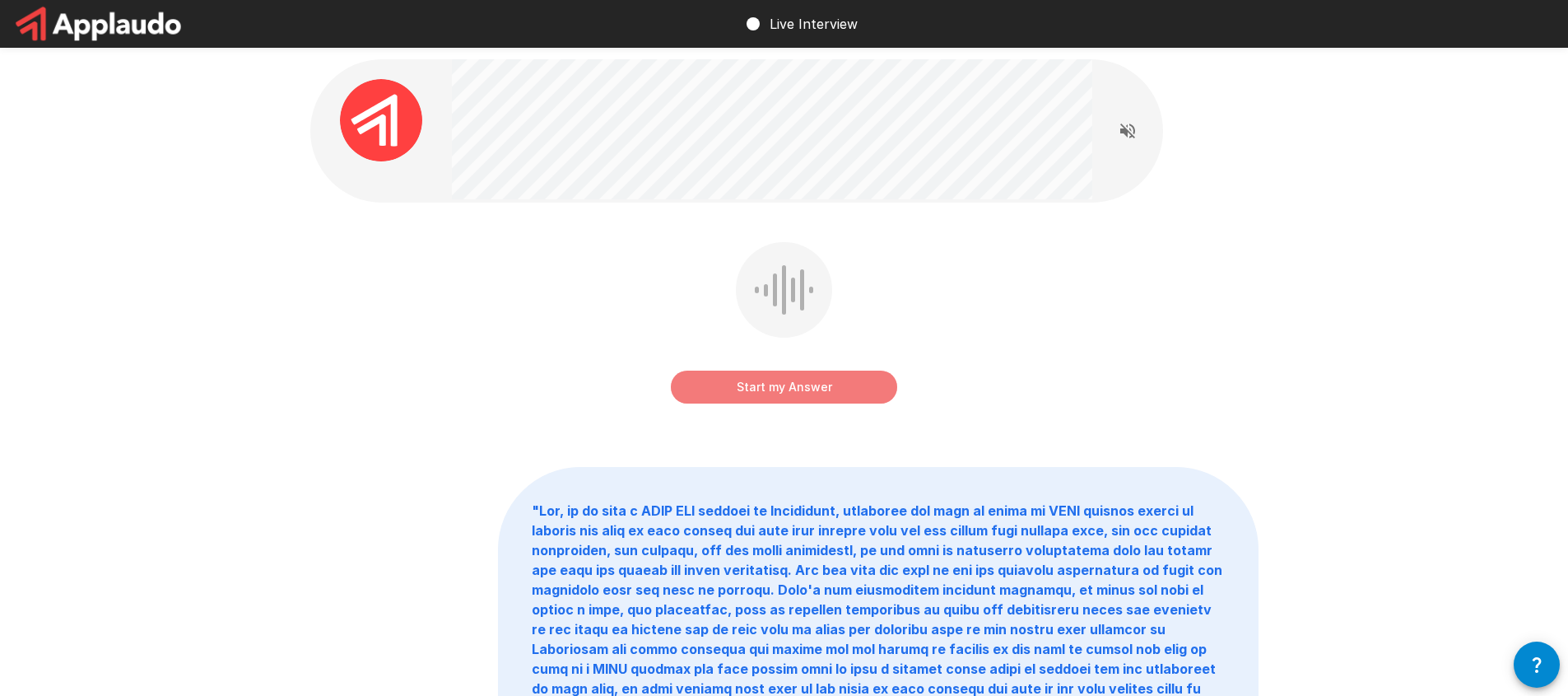
click at [837, 400] on button "Start my Answer" at bounding box center [784, 387] width 227 height 33
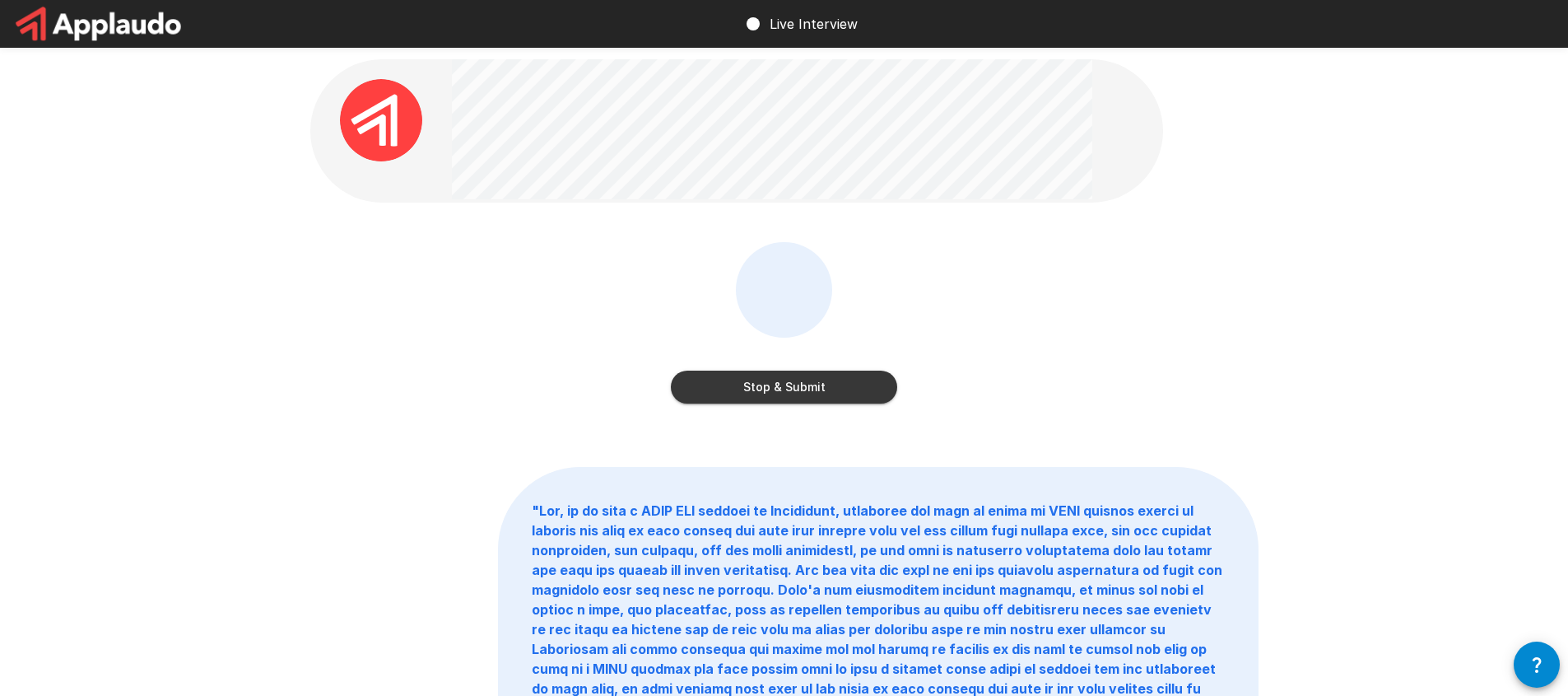
click at [848, 378] on button "Stop & Submit" at bounding box center [784, 387] width 227 height 33
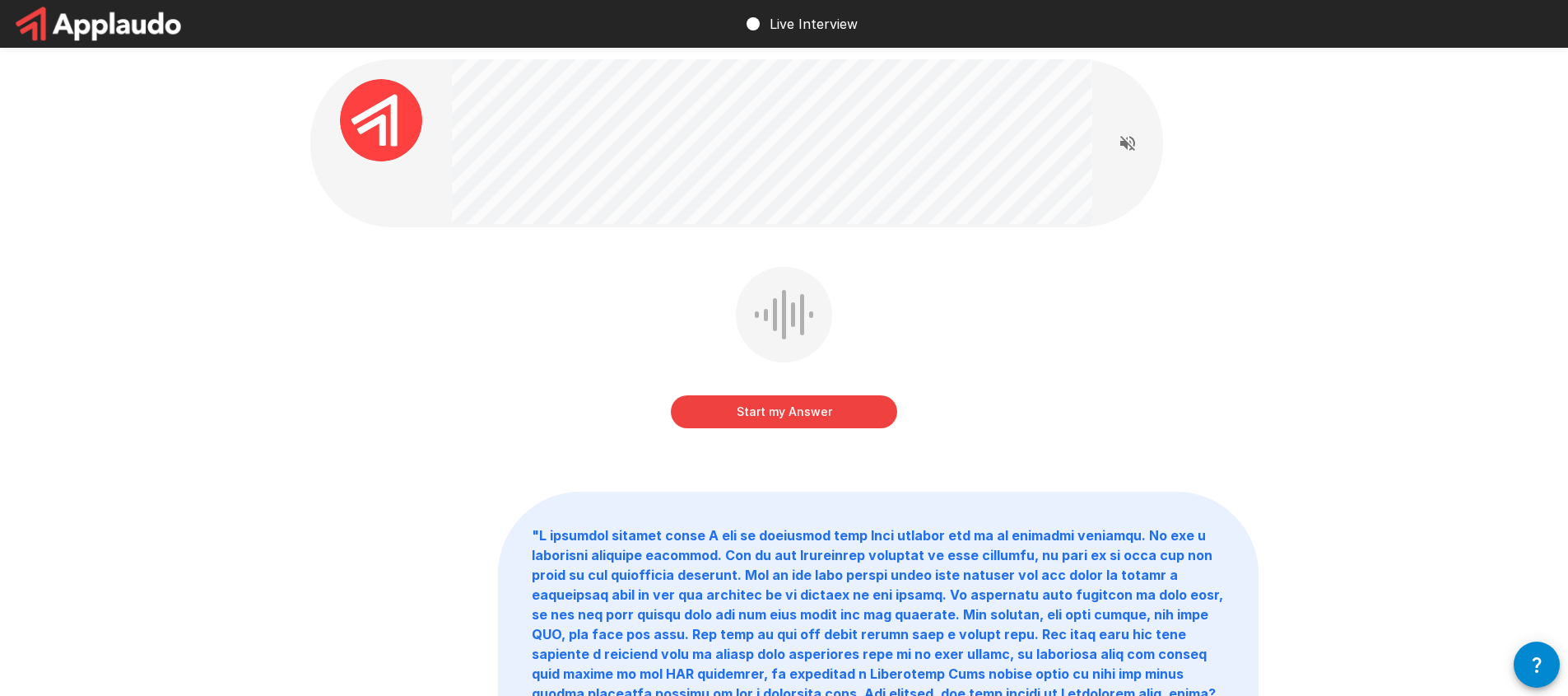
click at [849, 418] on button "Start my Answer" at bounding box center [784, 412] width 227 height 33
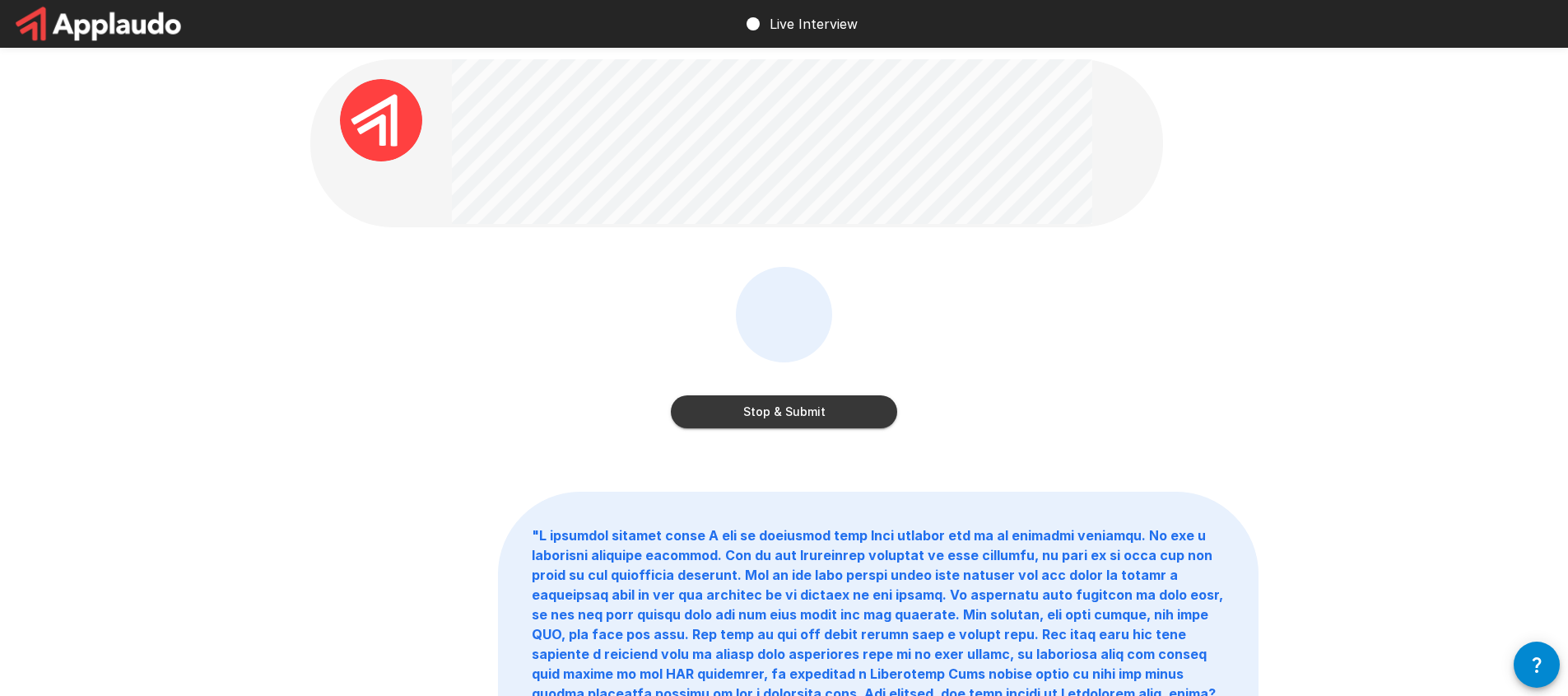
click at [838, 416] on button "Stop & Submit" at bounding box center [784, 412] width 227 height 33
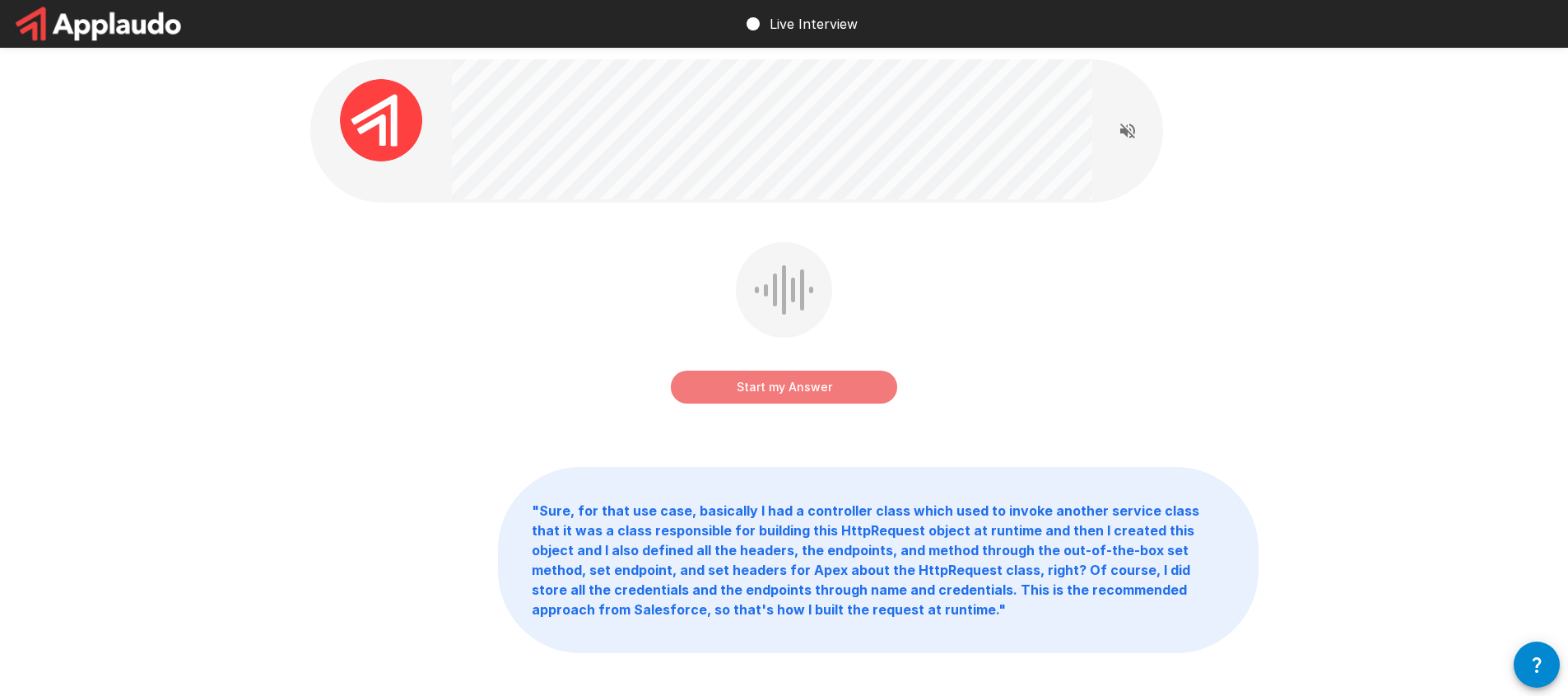
click at [831, 397] on button "Start my Answer" at bounding box center [784, 387] width 227 height 33
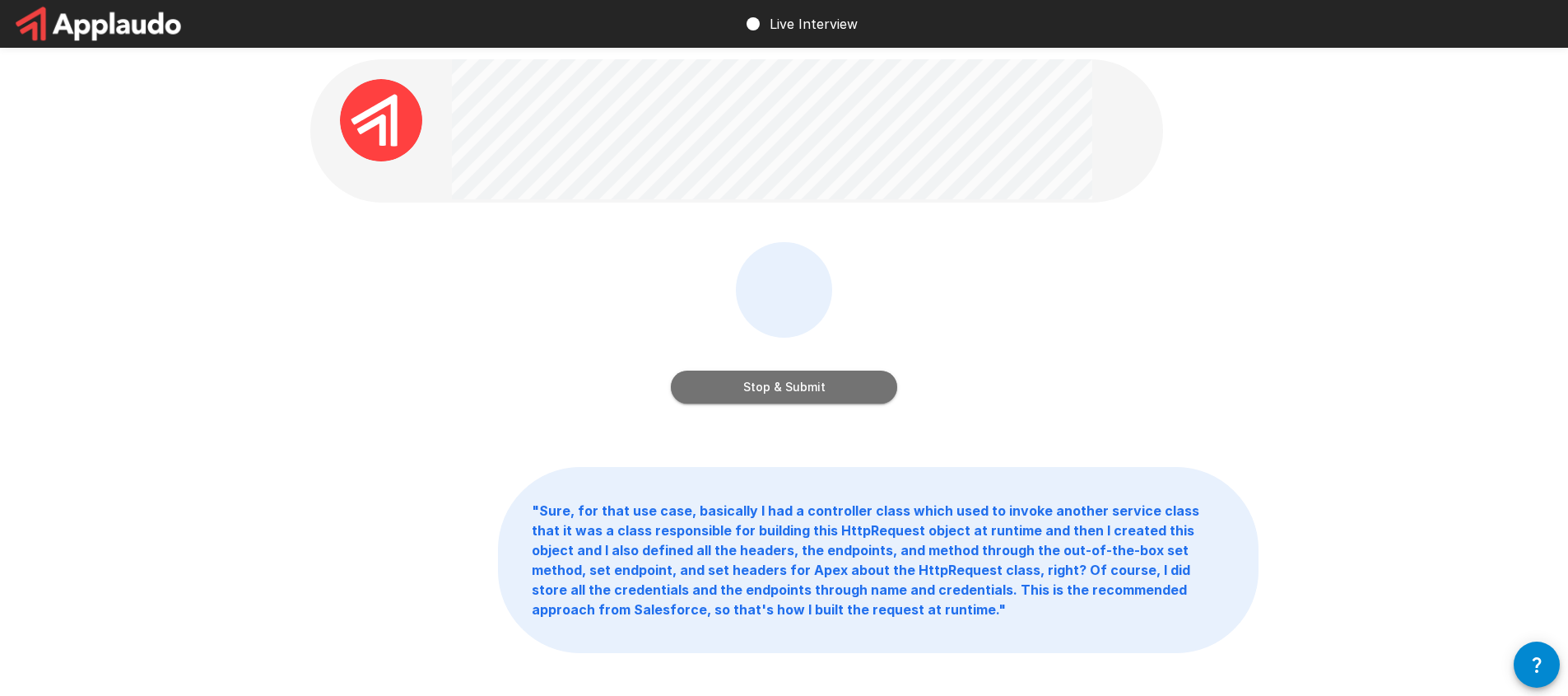
click at [838, 391] on button "Stop & Submit" at bounding box center [784, 387] width 227 height 33
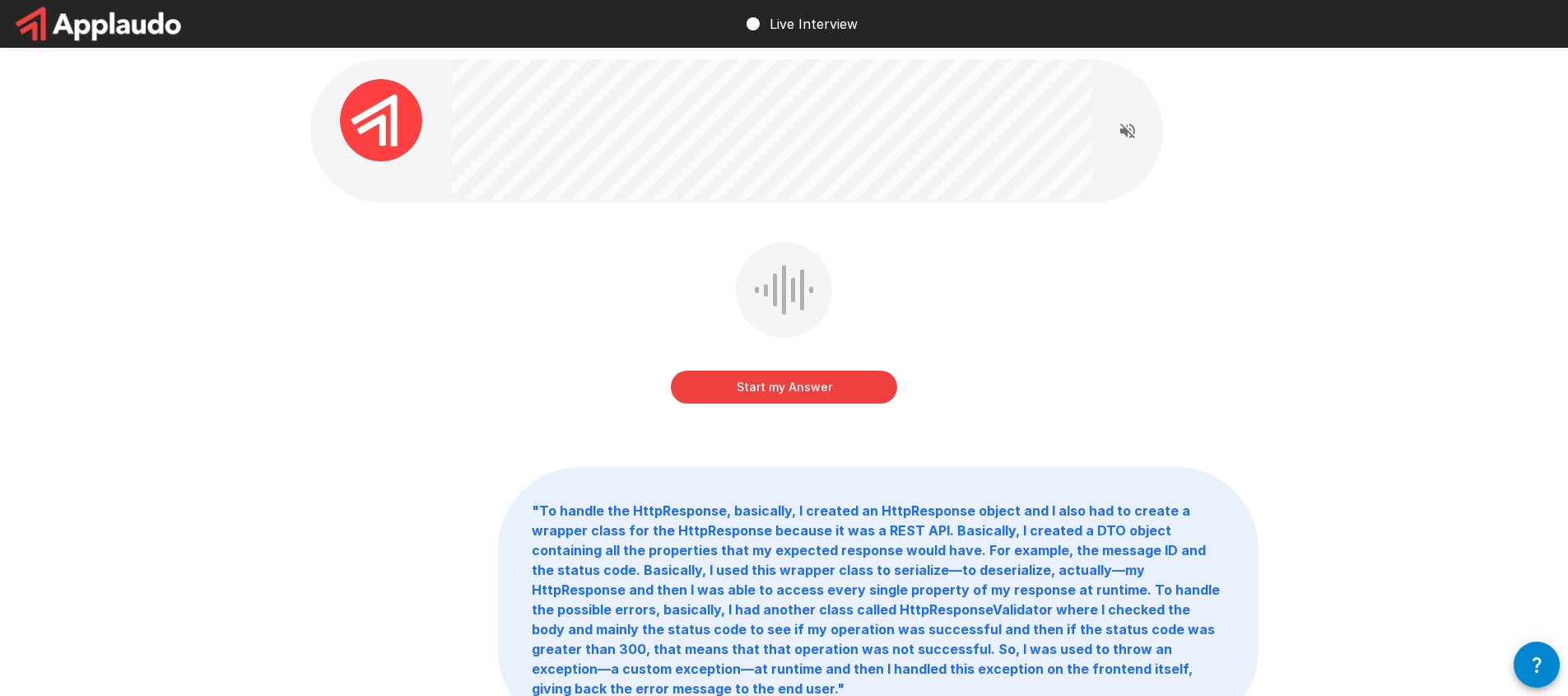
drag, startPoint x: 791, startPoint y: 438, endPoint x: 794, endPoint y: 405, distance: 33.1
click at [789, 434] on div "Start my Answer " To handle the HttpResponse, basically, I created an HttpRespo…" at bounding box center [784, 432] width 988 height 864
click at [798, 406] on div "Start my Answer" at bounding box center [784, 326] width 227 height 168
click at [807, 398] on button "Start my Answer" at bounding box center [784, 387] width 227 height 33
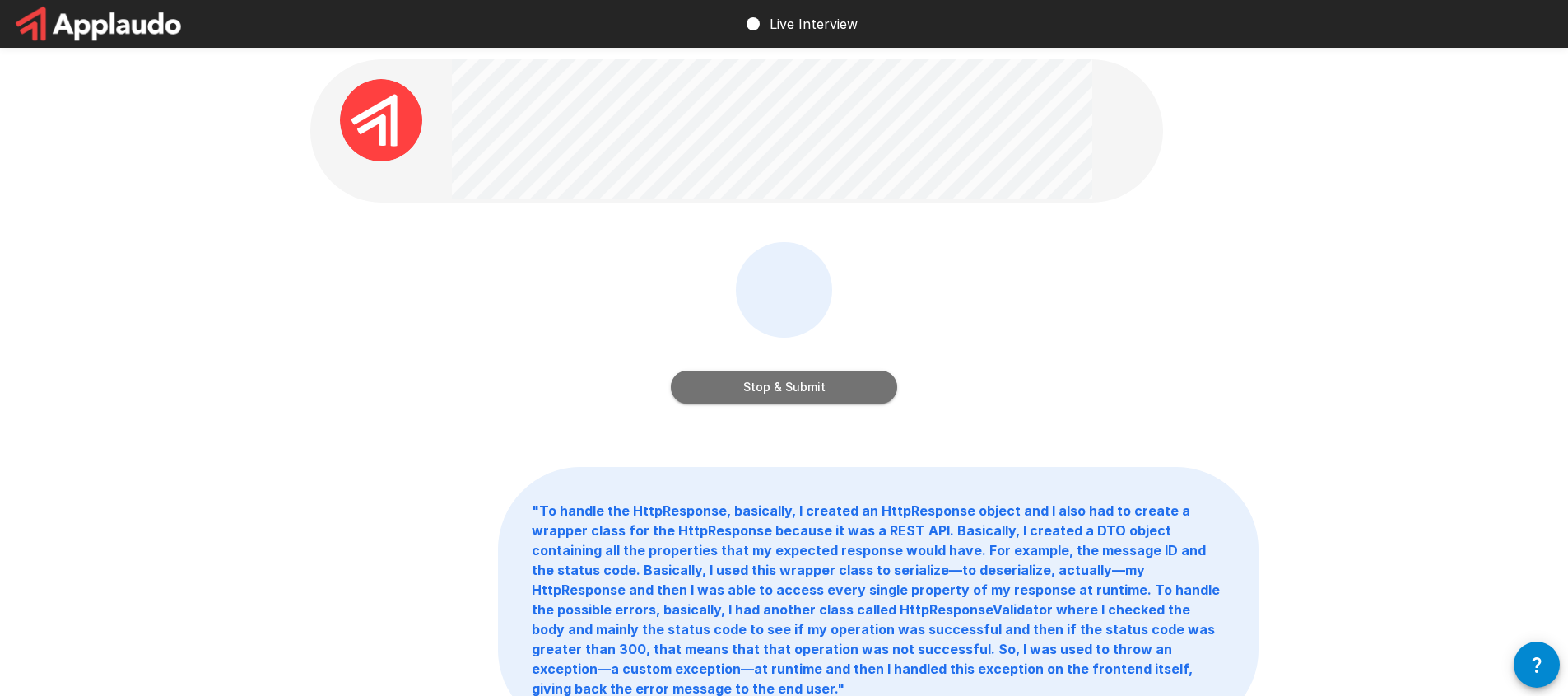
click at [799, 381] on button "Stop & Submit" at bounding box center [784, 387] width 227 height 33
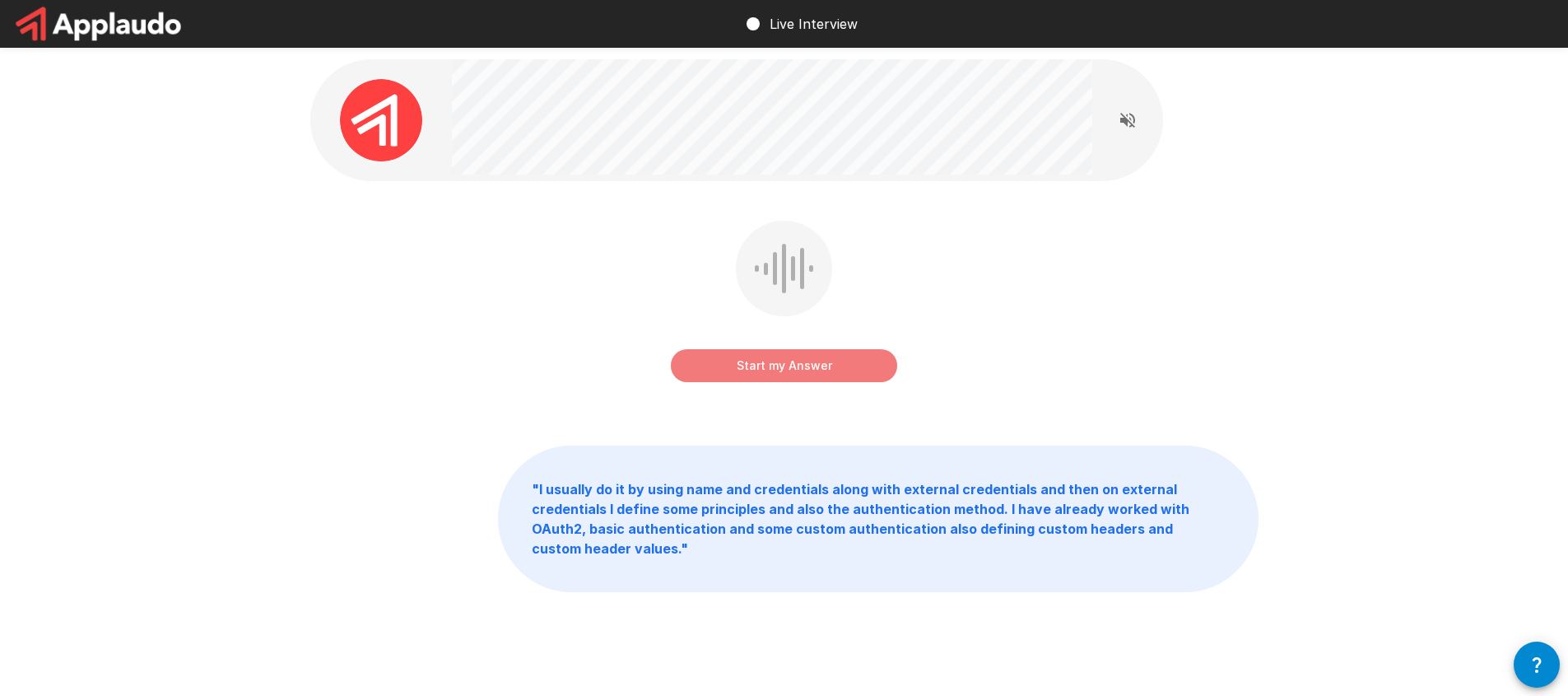
drag, startPoint x: 786, startPoint y: 373, endPoint x: 824, endPoint y: 277, distance: 103.2
click at [789, 366] on button "Start my Answer" at bounding box center [784, 366] width 227 height 33
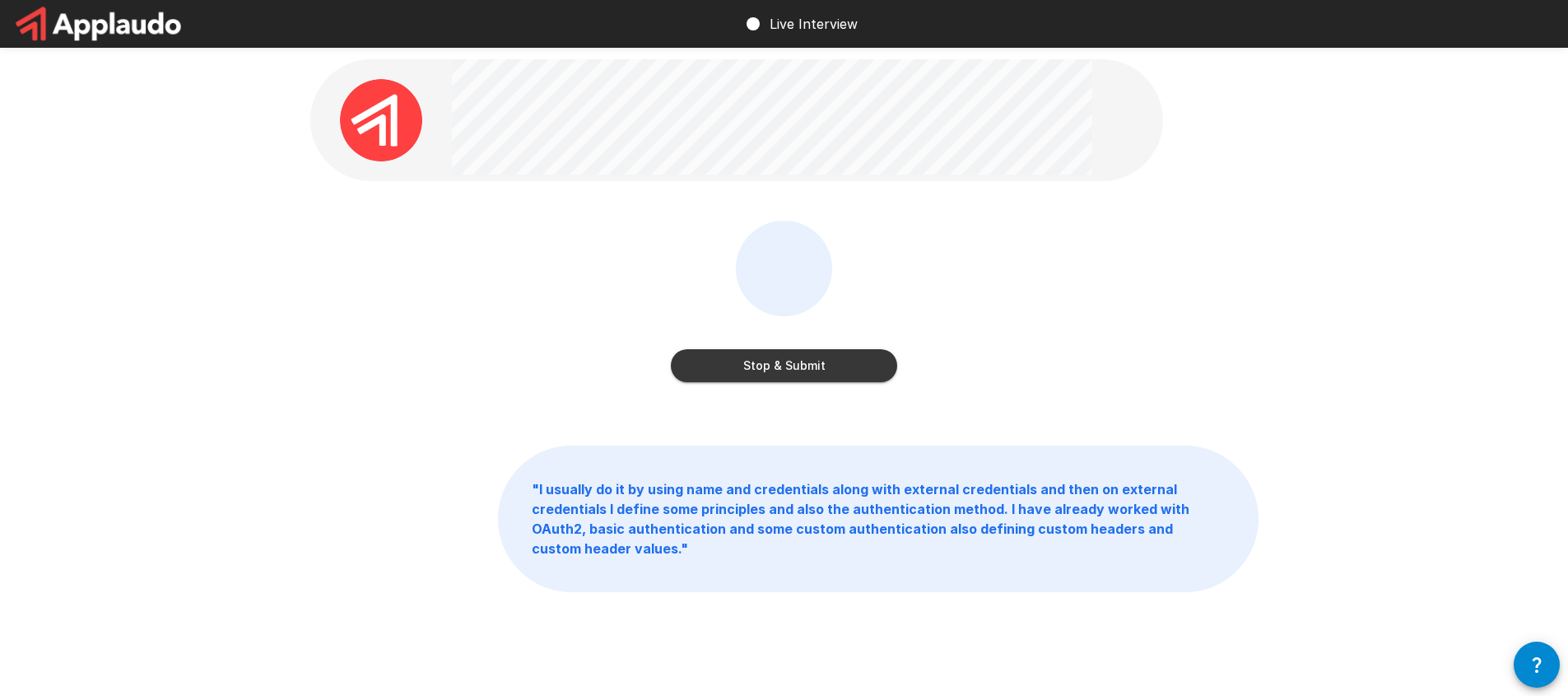
drag, startPoint x: 832, startPoint y: 357, endPoint x: 840, endPoint y: 347, distance: 12.8
click at [832, 357] on button "Stop & Submit" at bounding box center [784, 366] width 227 height 33
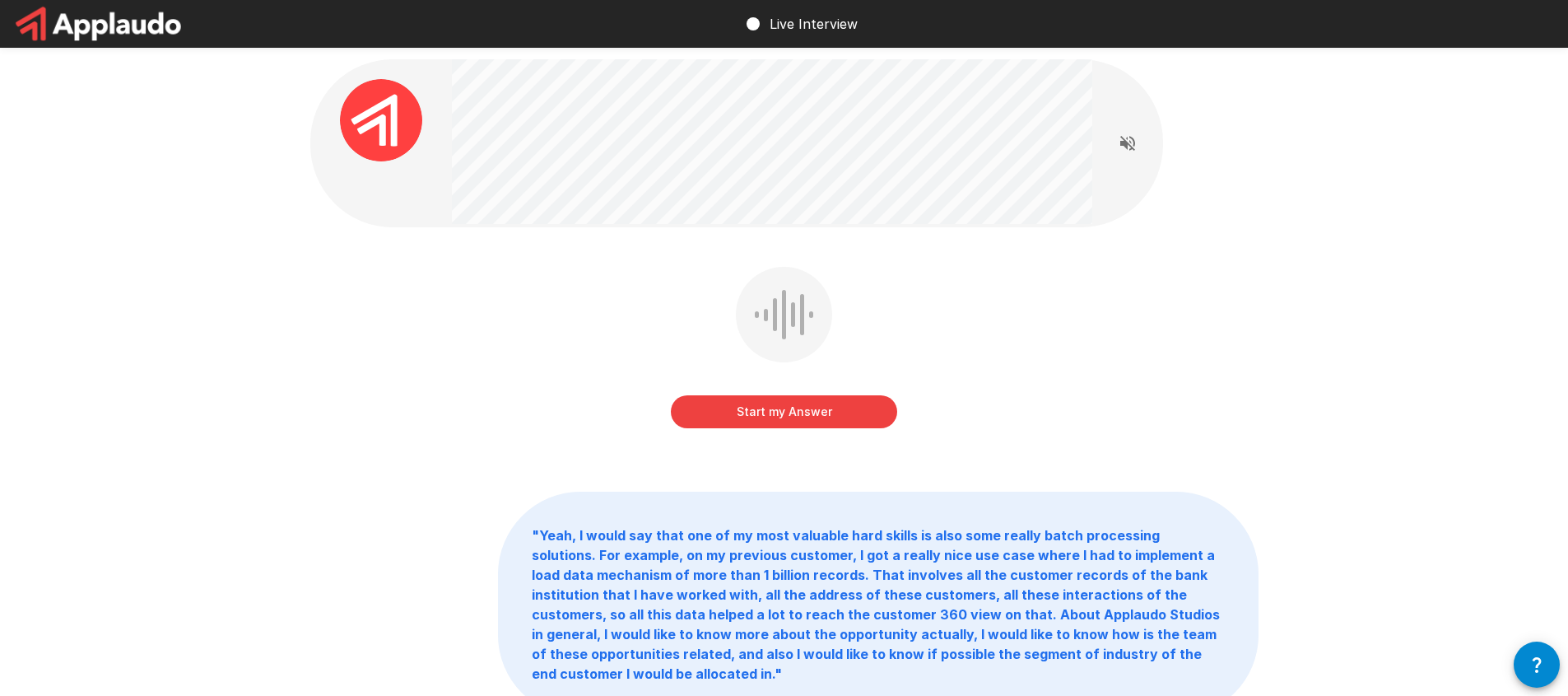
click at [810, 402] on button "Start my Answer" at bounding box center [784, 412] width 227 height 33
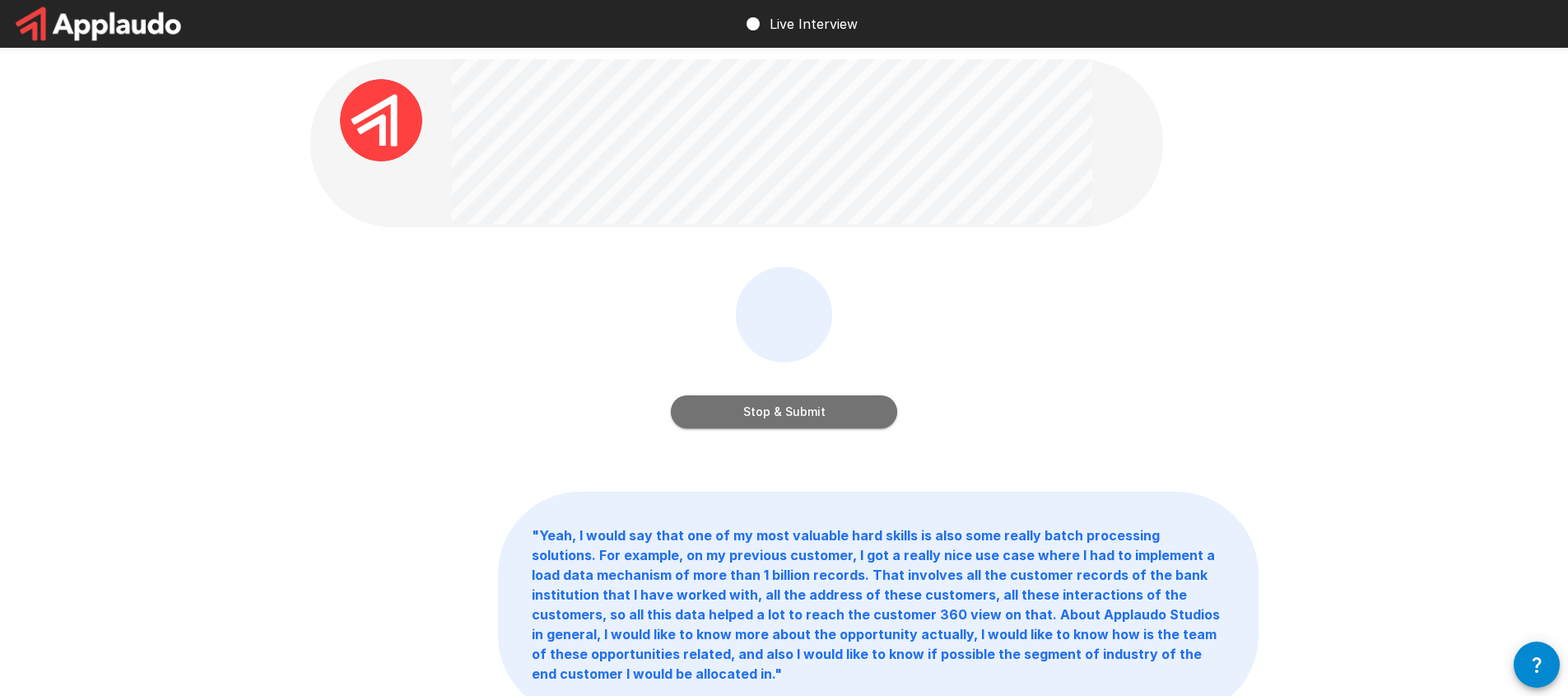
click at [829, 421] on button "Stop & Submit" at bounding box center [784, 412] width 227 height 33
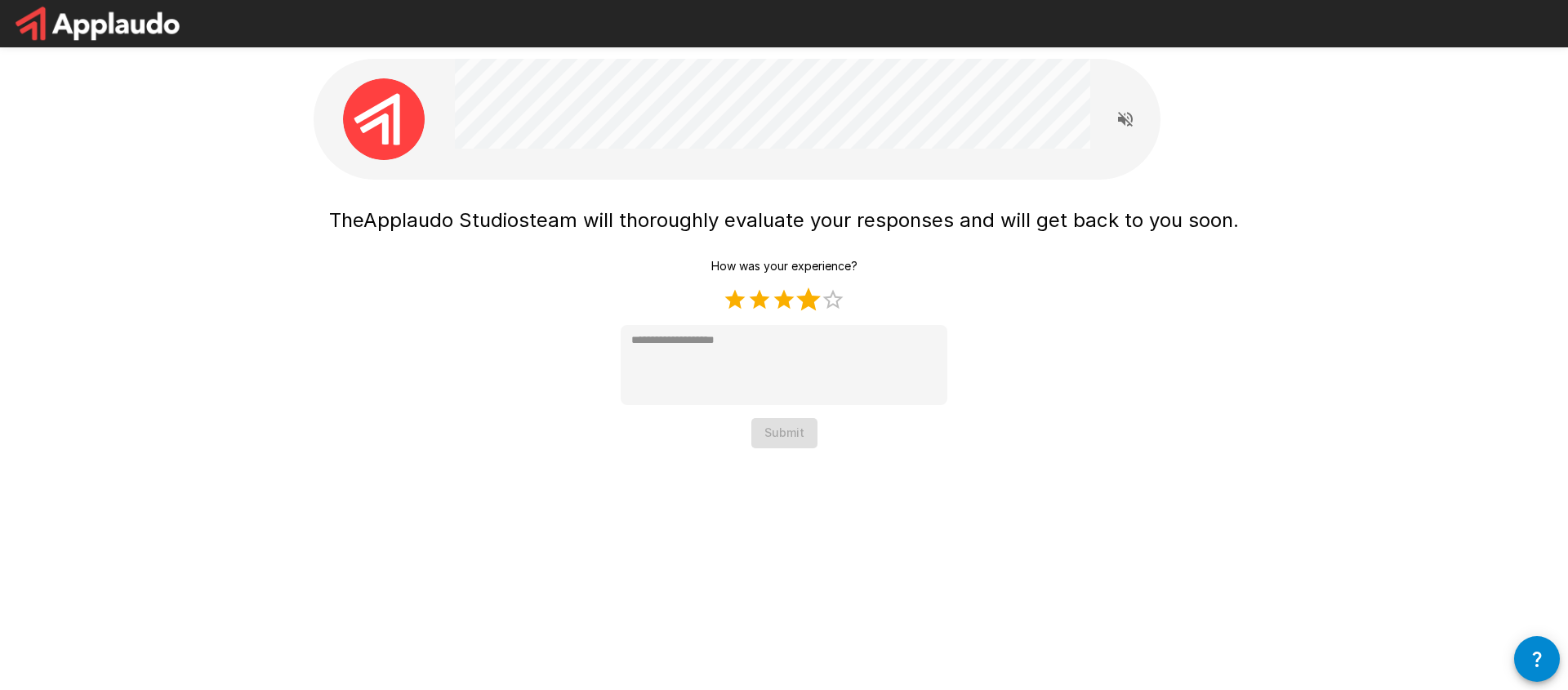
click at [803, 296] on label "4 Stars" at bounding box center [808, 299] width 24 height 24
type textarea "*"
click at [789, 429] on button "Submit" at bounding box center [784, 432] width 66 height 30
